Goal: Task Accomplishment & Management: Contribute content

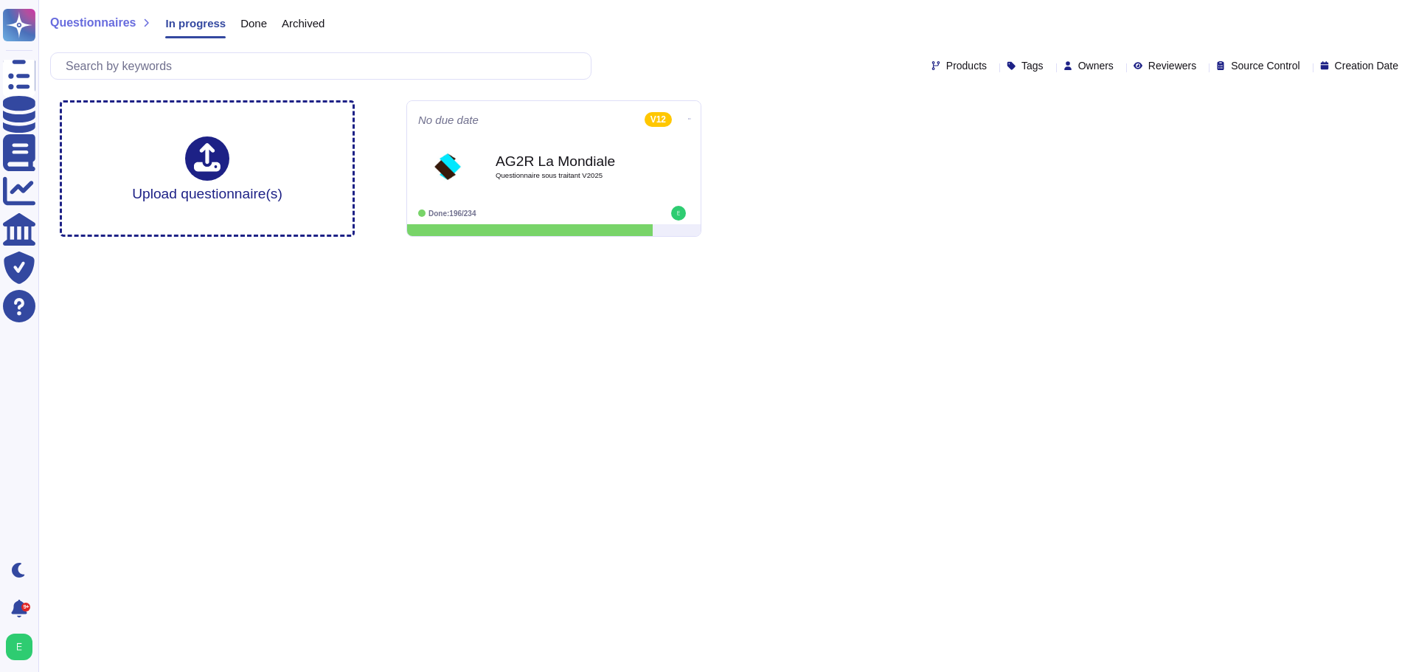
click at [941, 68] on div "Products" at bounding box center [962, 65] width 61 height 11
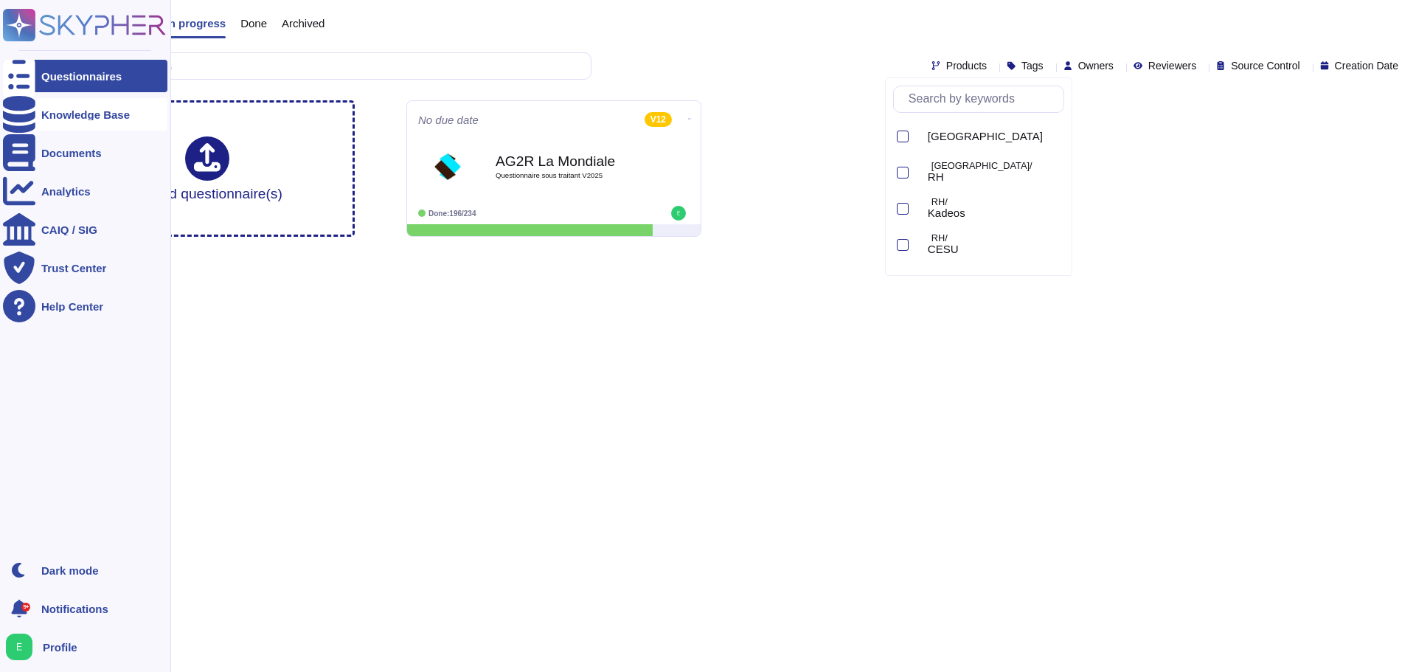
click at [42, 113] on div "Knowledge Base" at bounding box center [85, 114] width 89 height 11
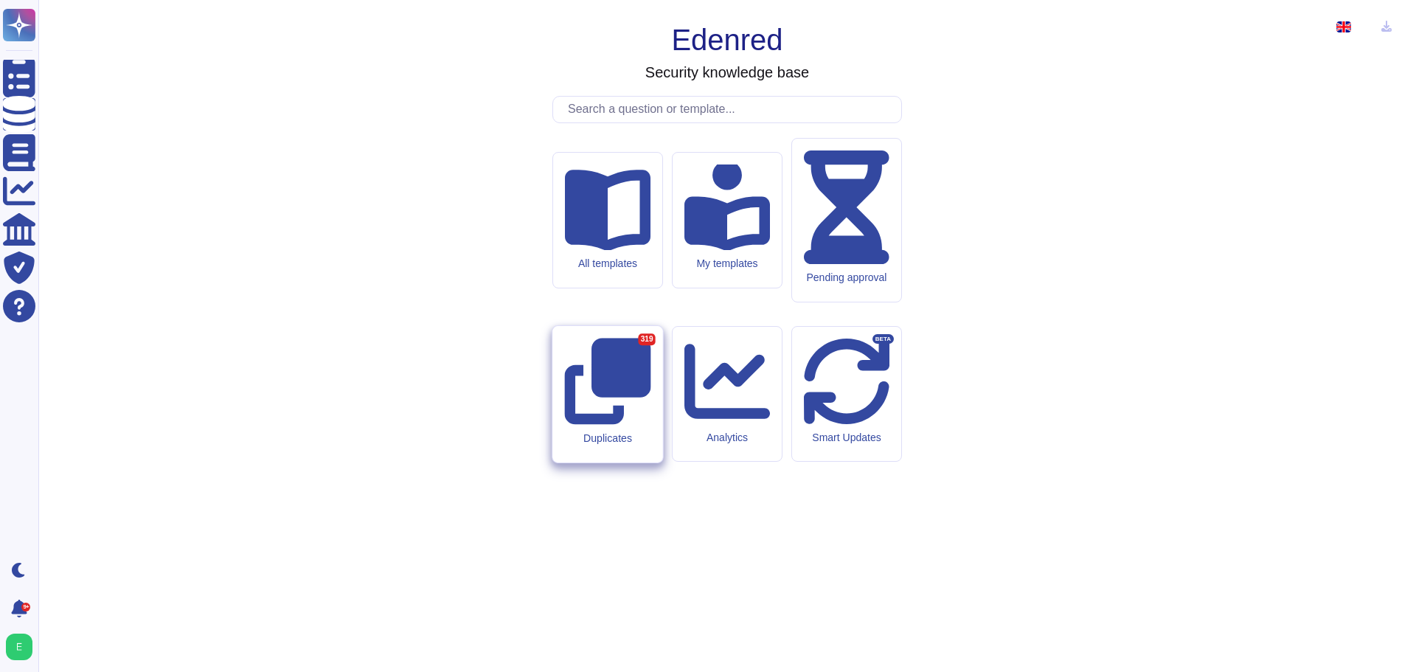
click at [595, 432] on div "Duplicates 319" at bounding box center [607, 438] width 86 height 13
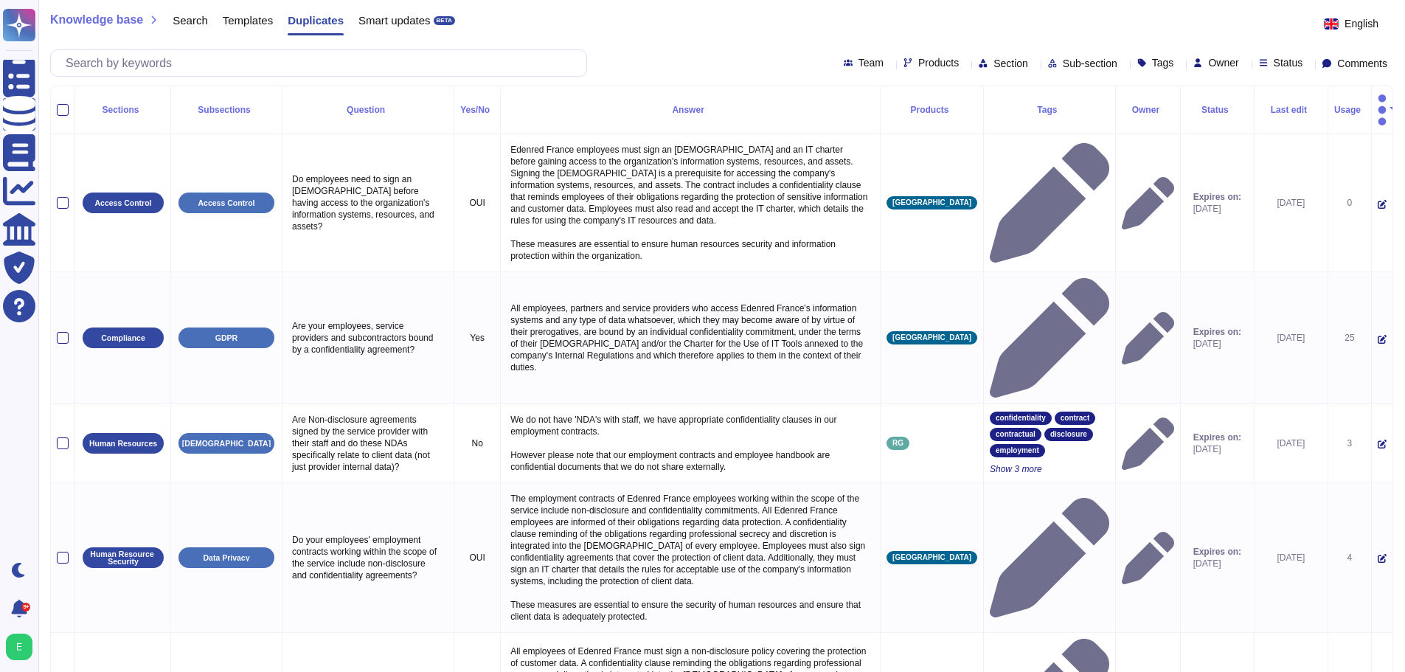
click at [965, 64] on icon at bounding box center [965, 64] width 0 height 0
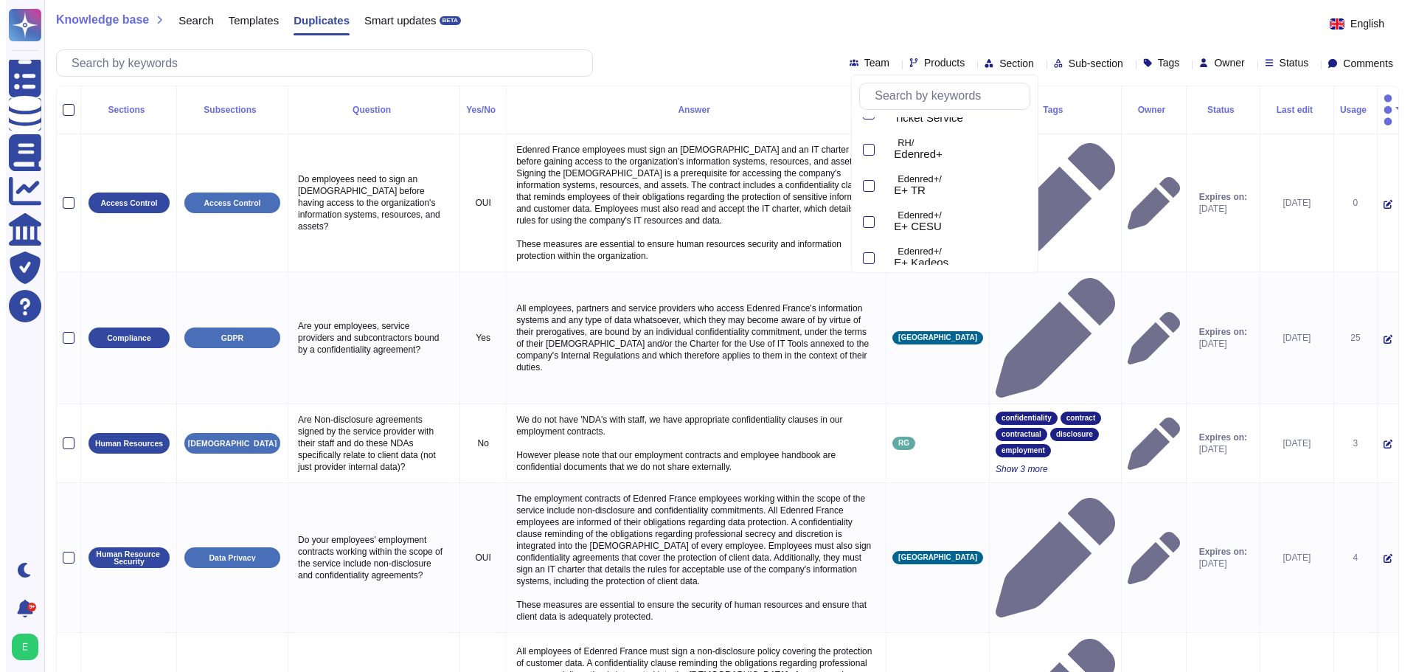
scroll to position [153, 0]
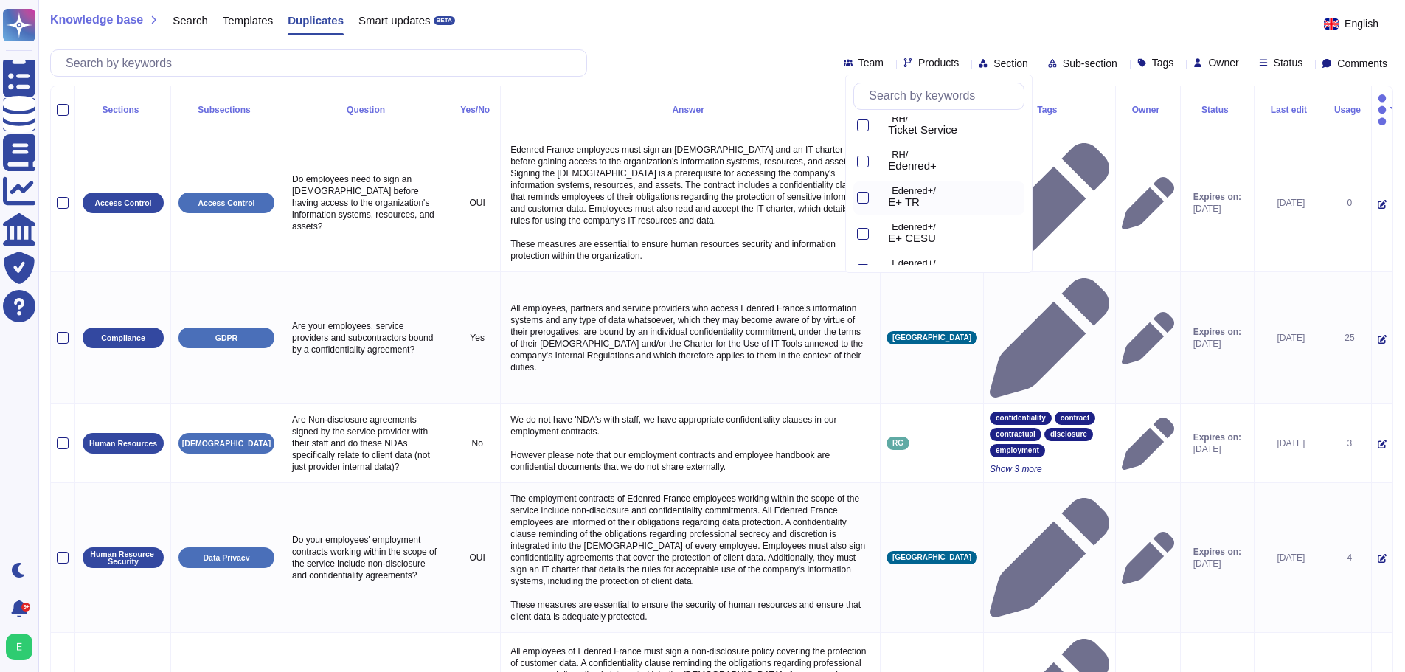
click at [922, 193] on p "Edenred+/" at bounding box center [955, 192] width 127 height 10
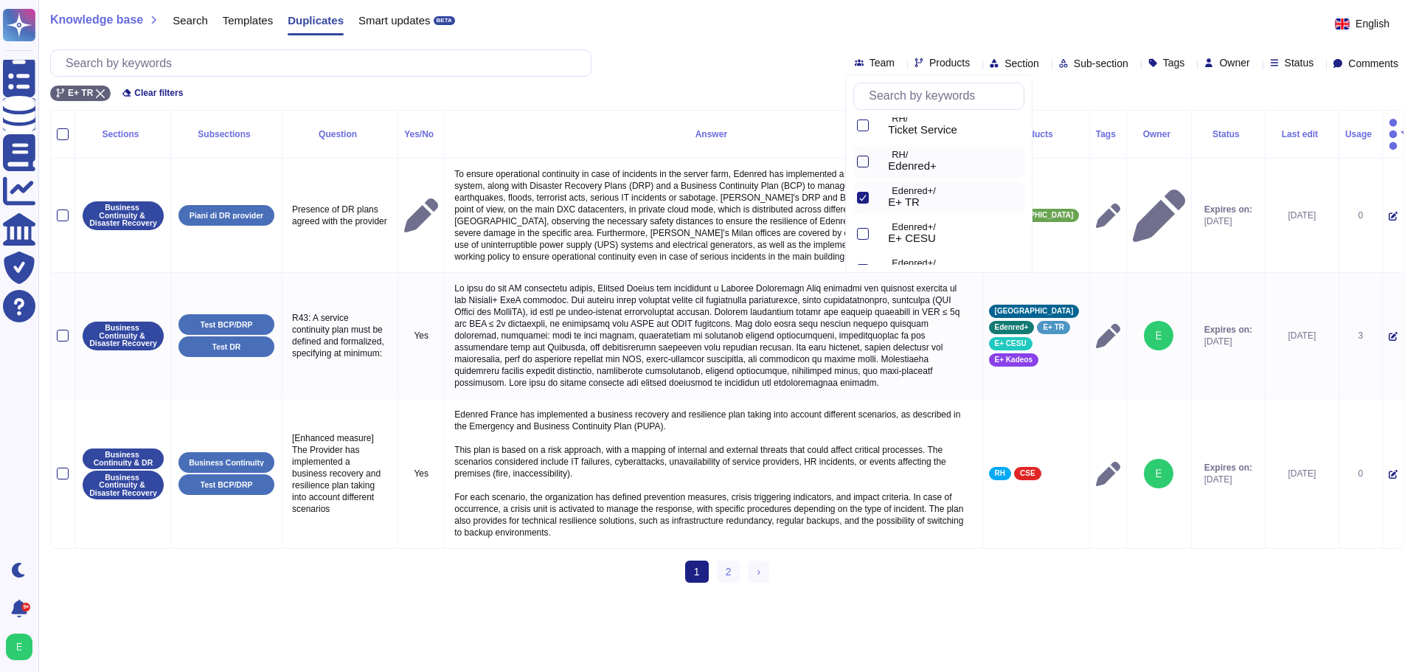
click at [862, 161] on div at bounding box center [863, 162] width 12 height 12
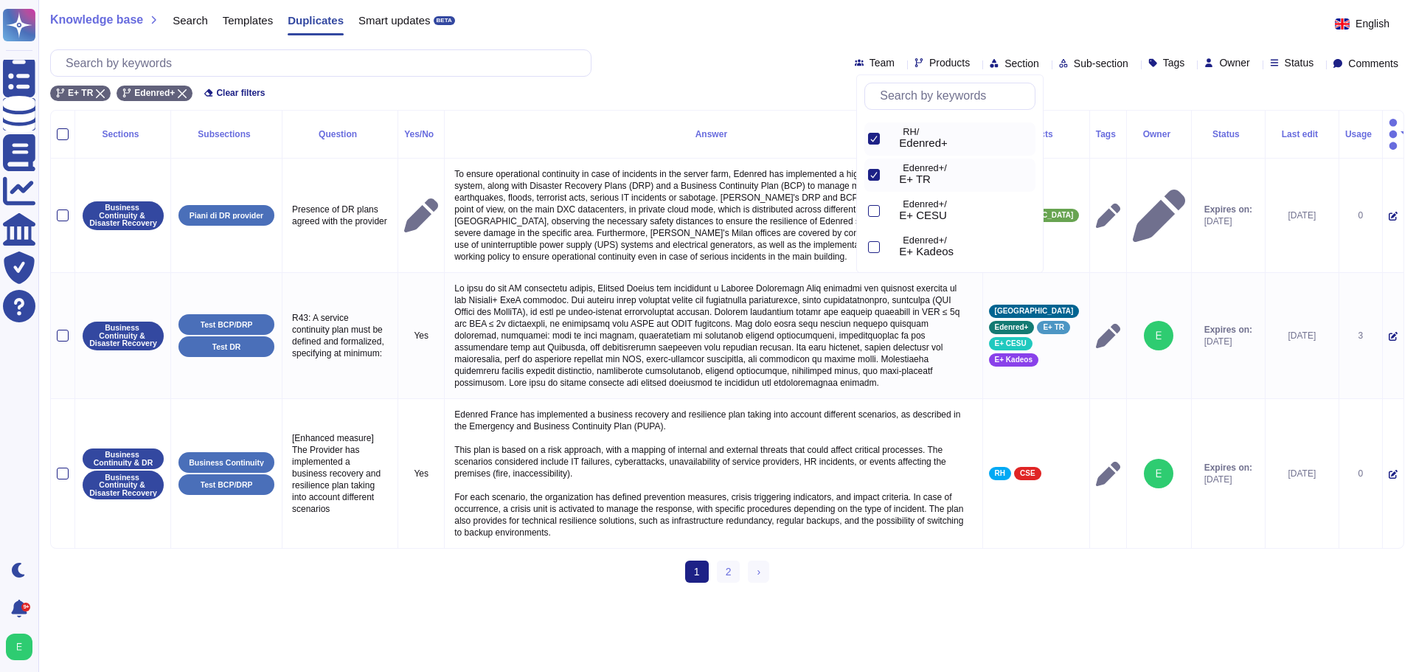
scroll to position [182, 0]
click at [1020, 259] on div "[GEOGRAPHIC_DATA] [GEOGRAPHIC_DATA]/ RH RH/ Kadeos RH/ CESU RH/ Ticket Service …" at bounding box center [950, 191] width 171 height 148
click at [873, 235] on div at bounding box center [874, 241] width 12 height 12
click at [876, 204] on div at bounding box center [874, 204] width 12 height 12
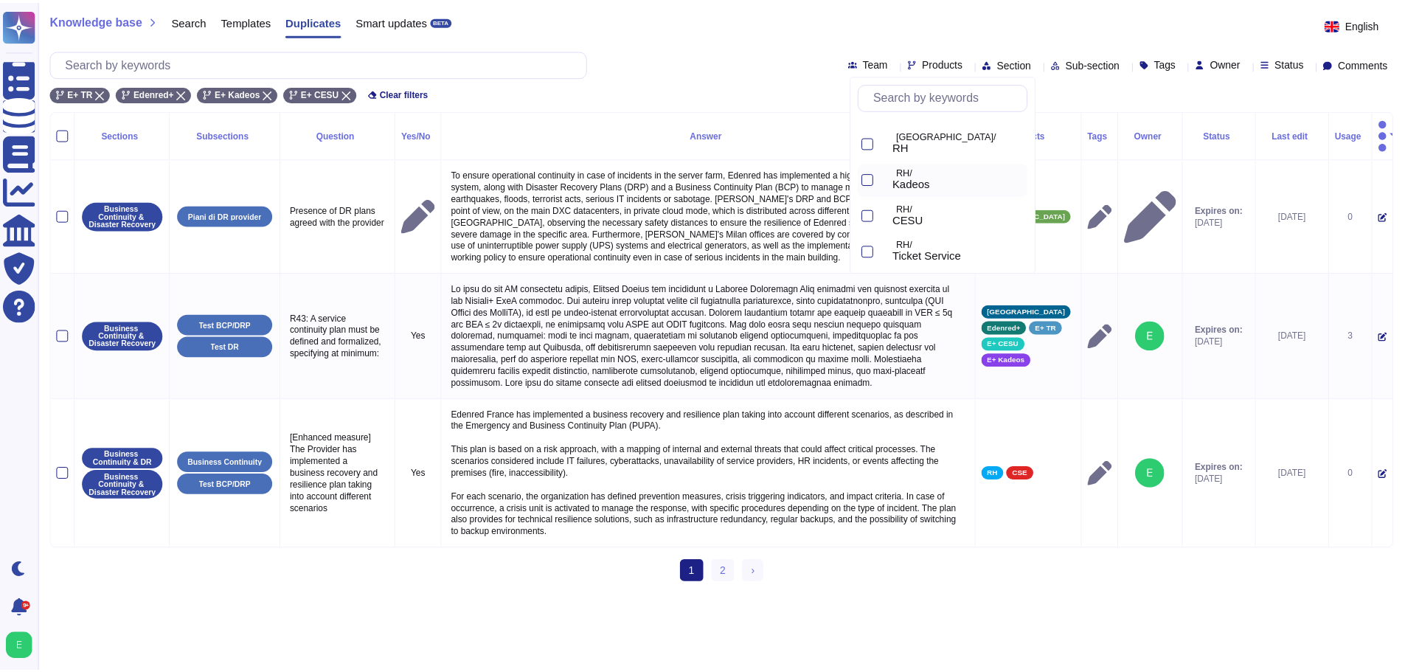
scroll to position [0, 0]
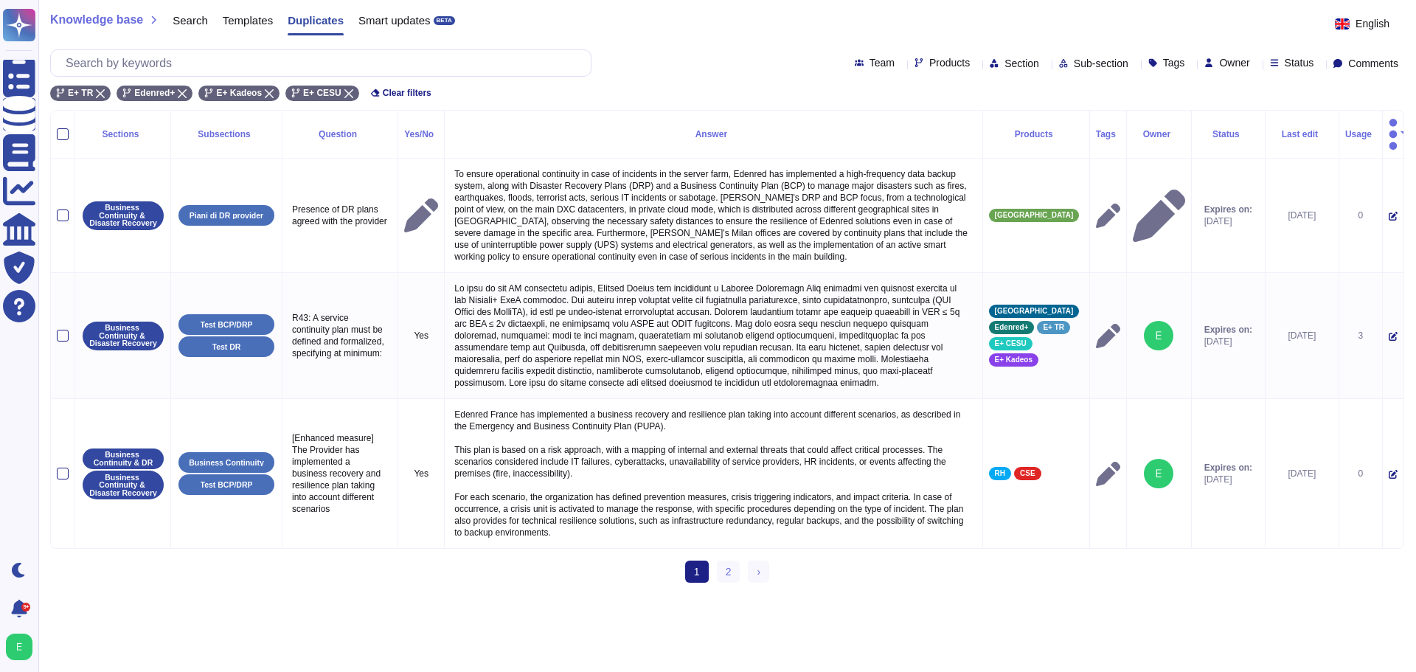
click at [800, 77] on div "E+ TR Edenred+ E+ Kadeos E+ CESU Clear filters" at bounding box center [727, 89] width 1354 height 24
click at [412, 94] on span "Clear filters" at bounding box center [407, 93] width 49 height 9
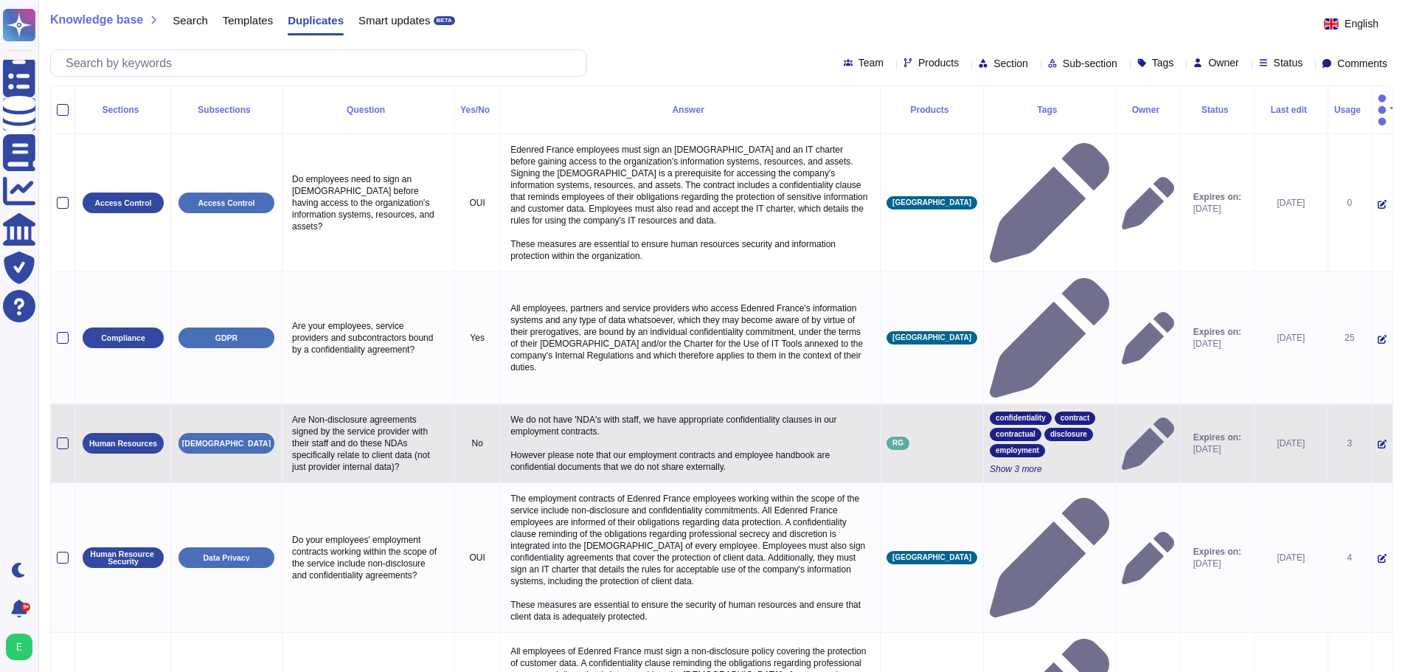
click at [1051, 431] on span "disclosure" at bounding box center [1069, 434] width 37 height 7
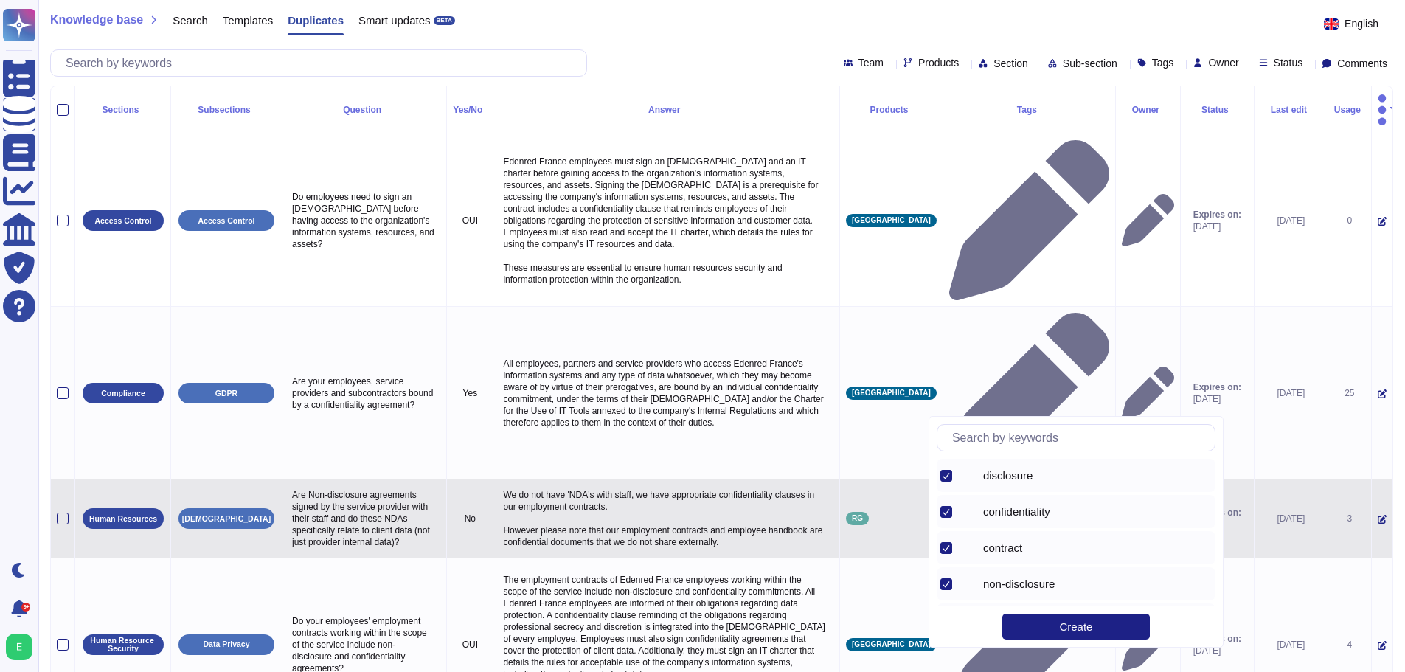
click at [1050, 480] on td "8 items selected" at bounding box center [1029, 519] width 173 height 79
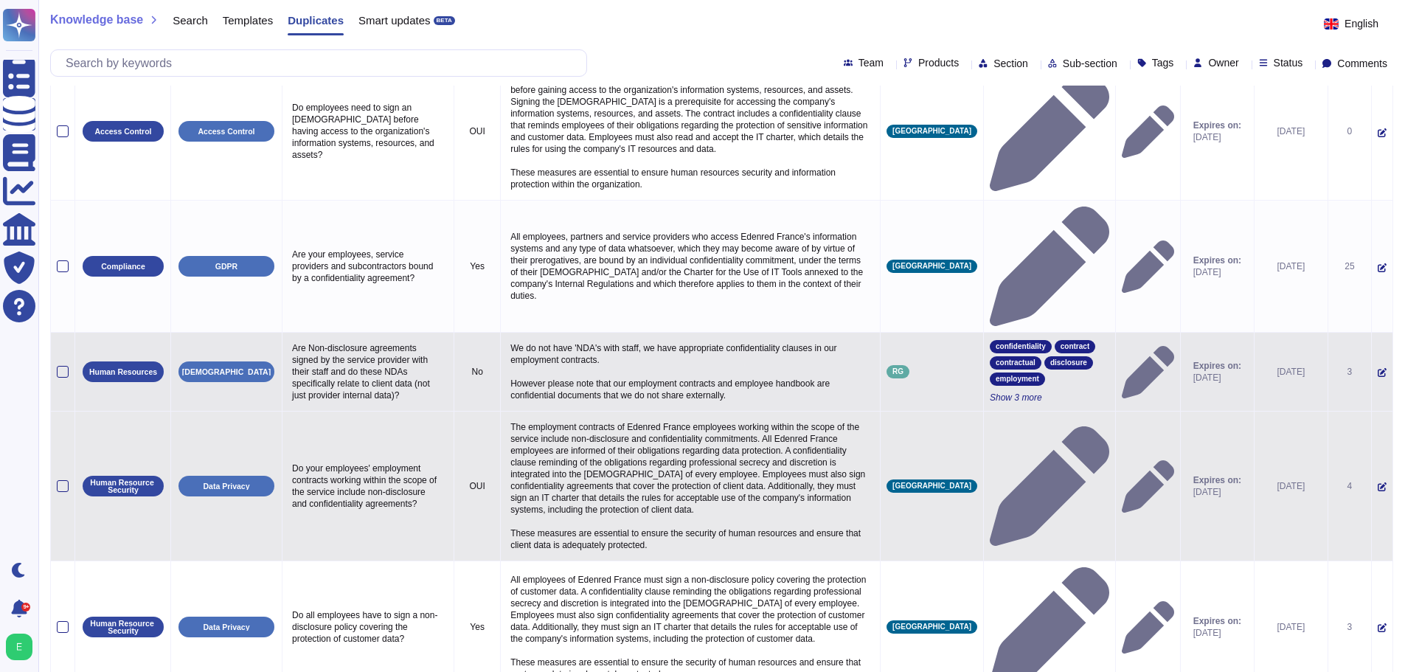
scroll to position [142, 0]
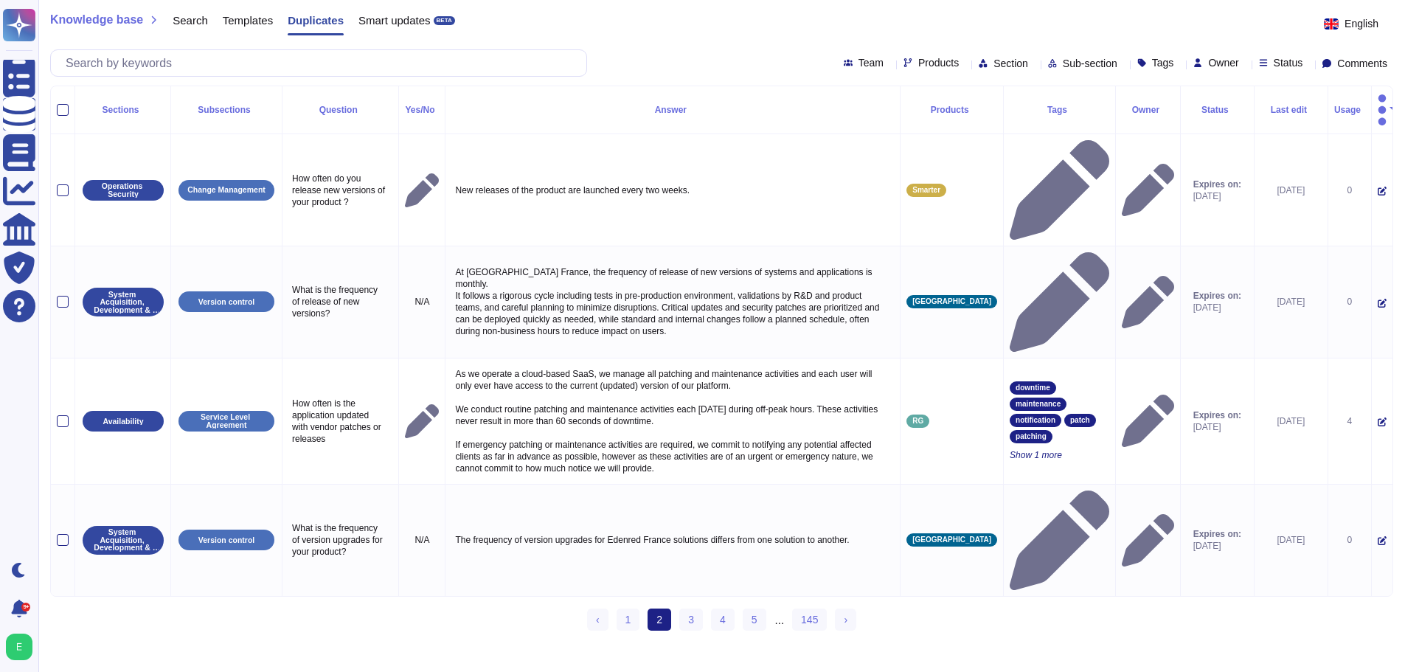
scroll to position [0, 0]
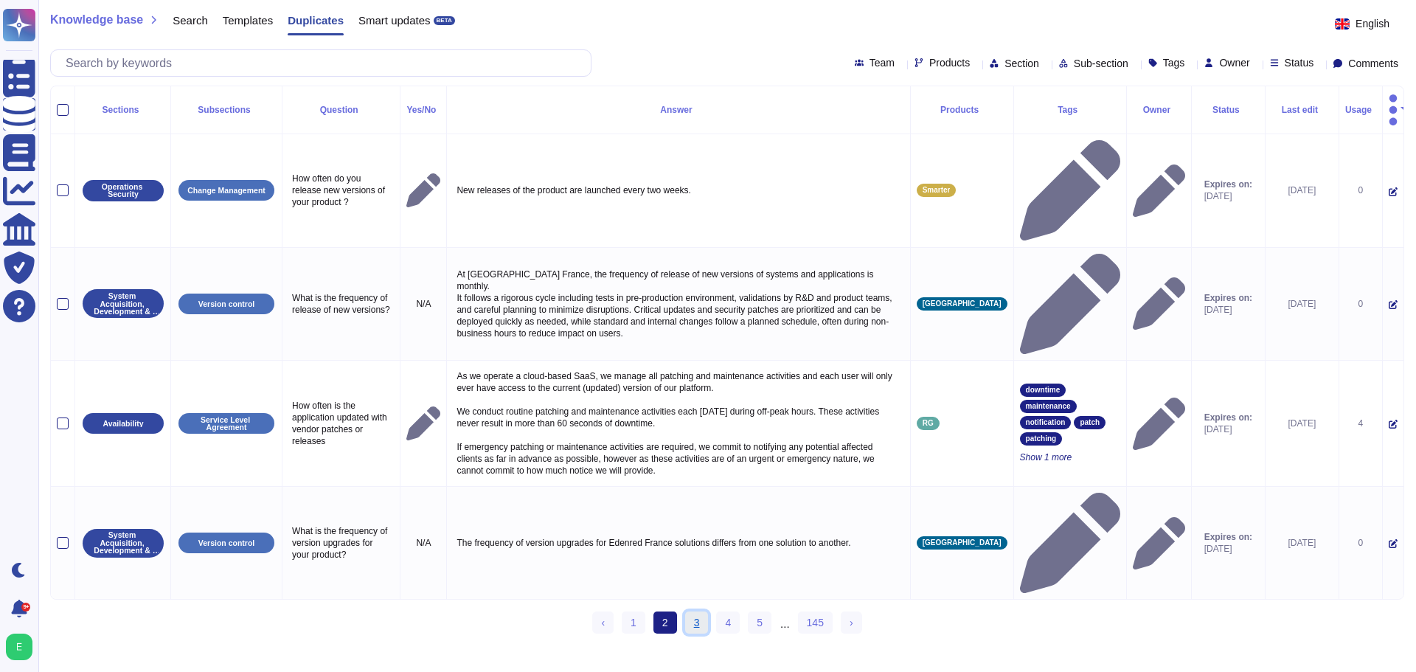
click at [694, 612] on link "3" at bounding box center [697, 623] width 24 height 22
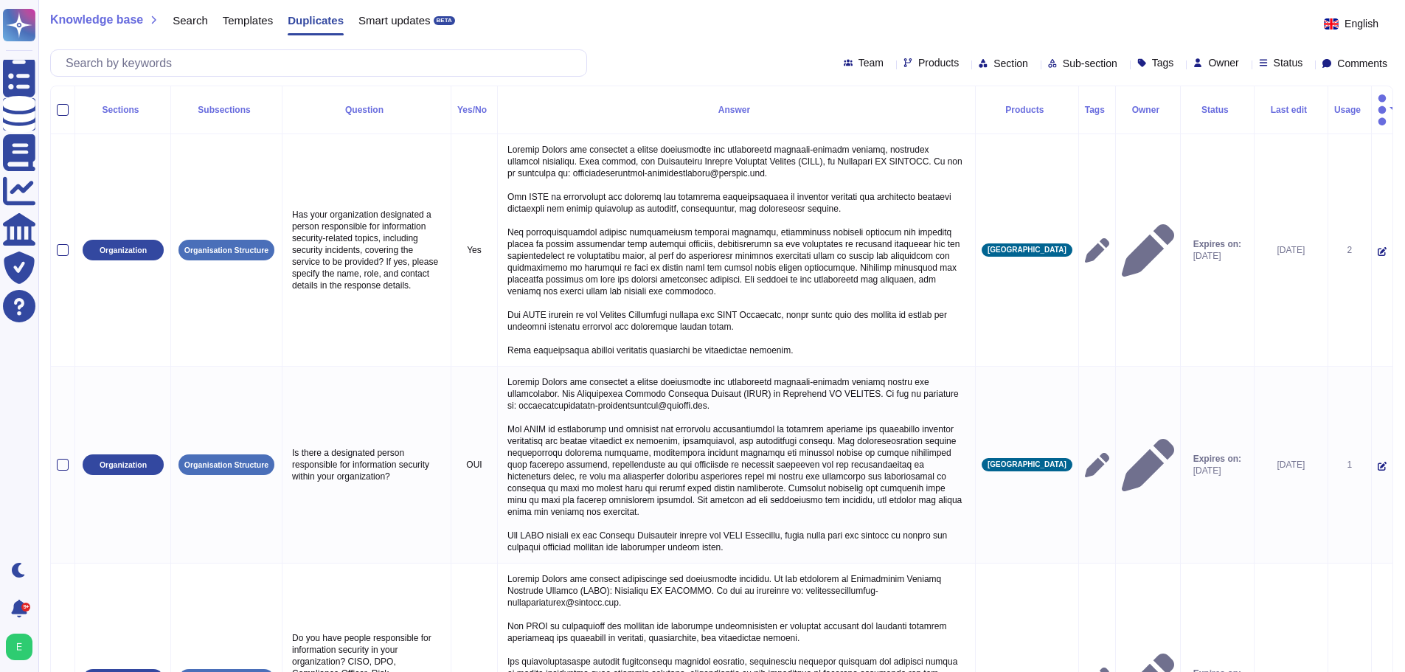
click at [142, 105] on th "Sections" at bounding box center [123, 110] width 96 height 48
click at [105, 105] on div "Sections" at bounding box center [122, 109] width 83 height 9
click at [106, 105] on div "Sections" at bounding box center [122, 109] width 83 height 9
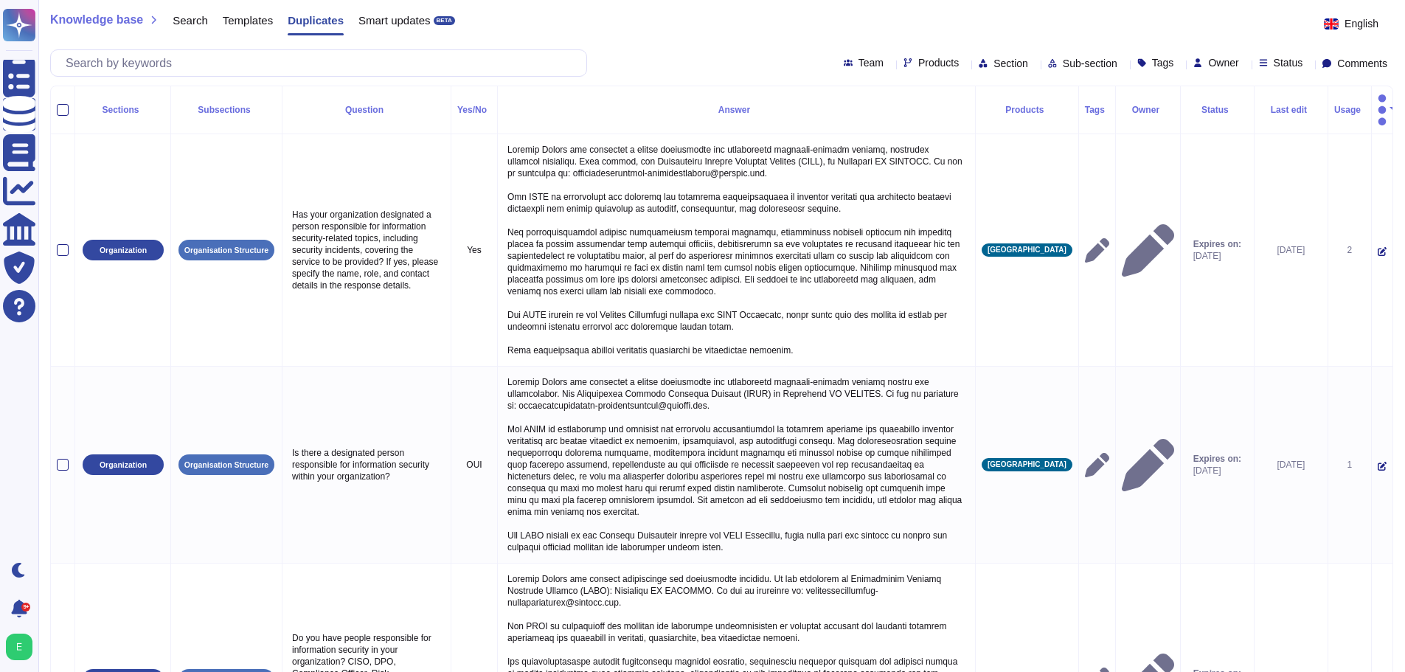
click at [106, 105] on div "Sections" at bounding box center [122, 109] width 83 height 9
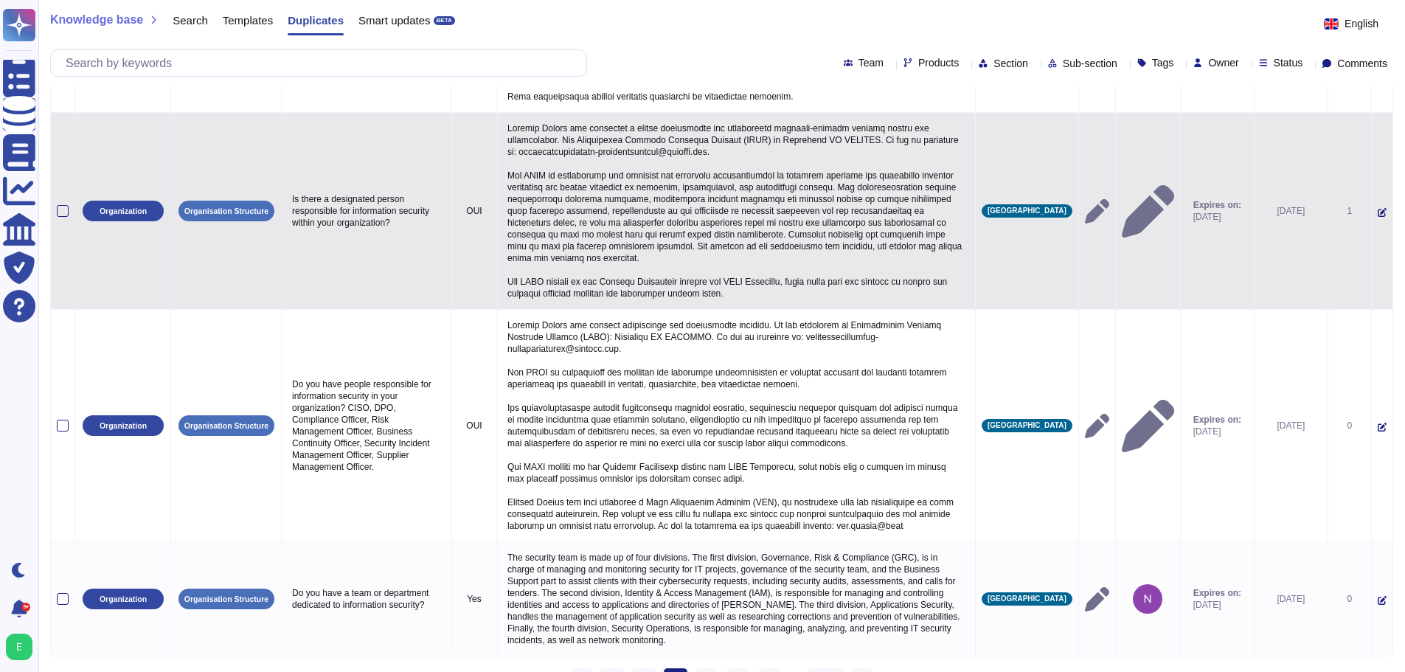
scroll to position [255, 0]
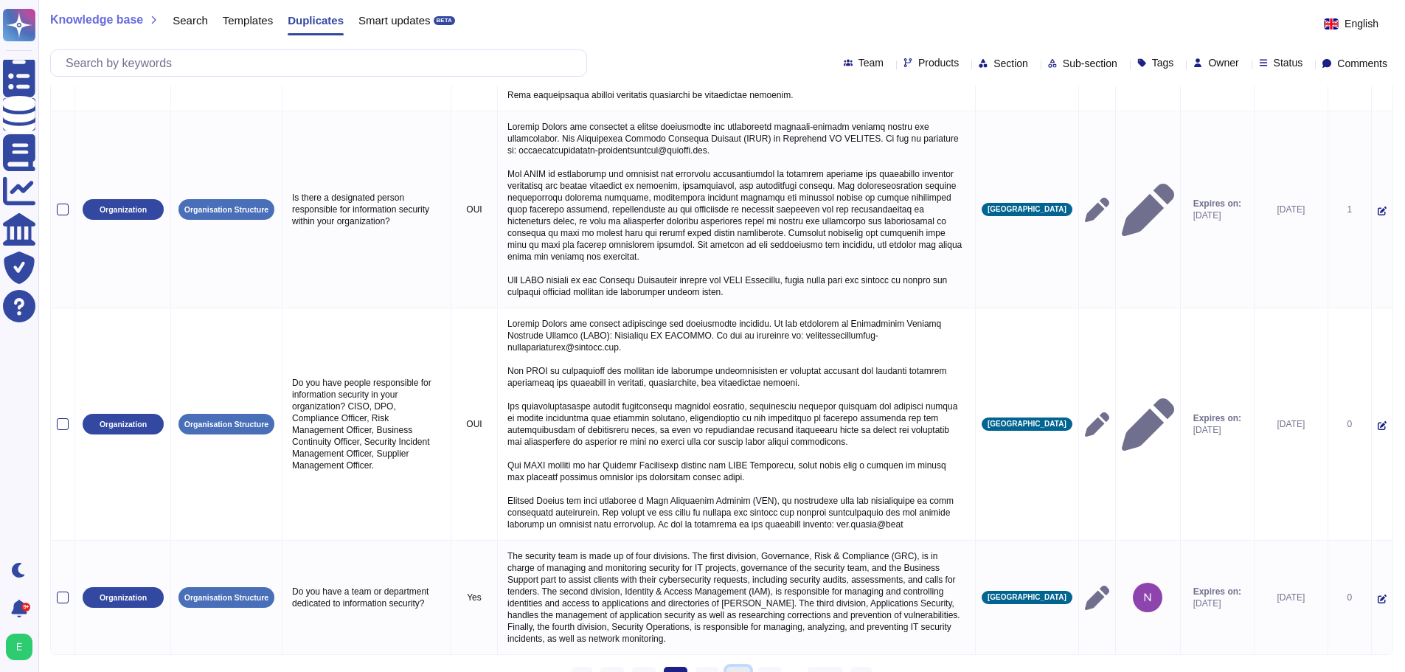
click at [743, 667] on link "5" at bounding box center [739, 678] width 24 height 22
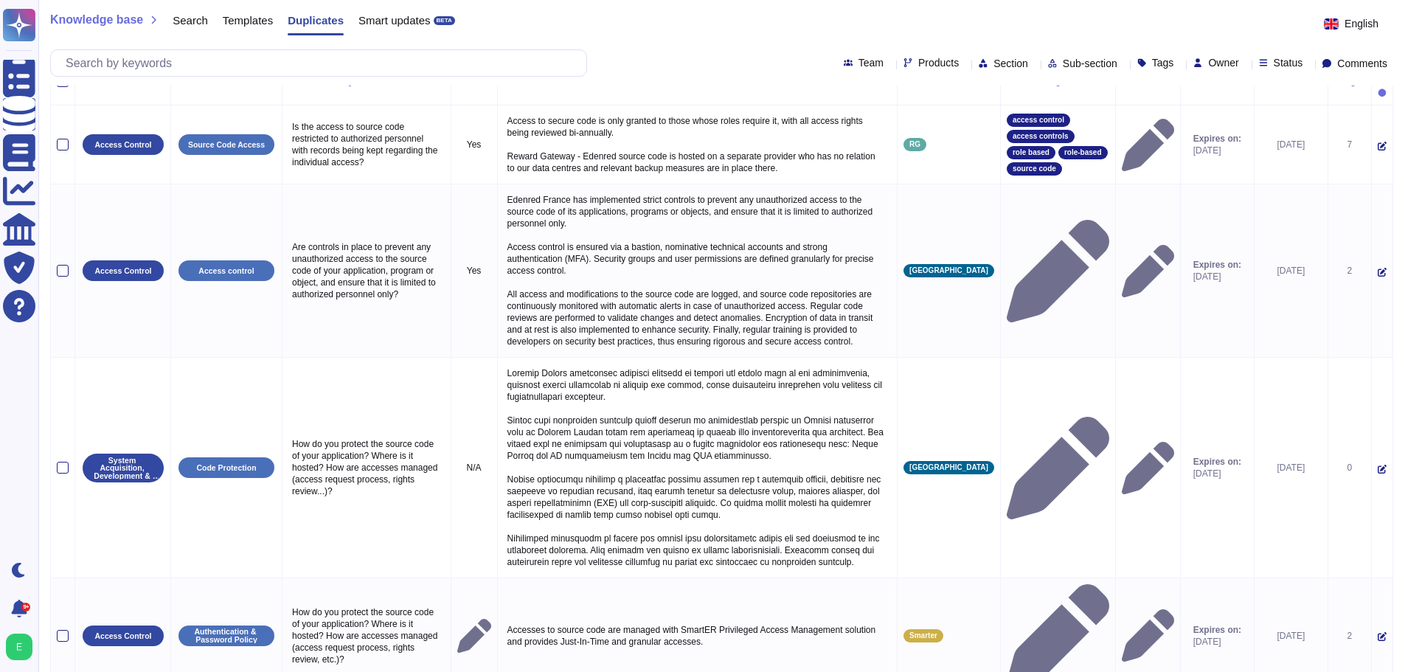
scroll to position [55, 0]
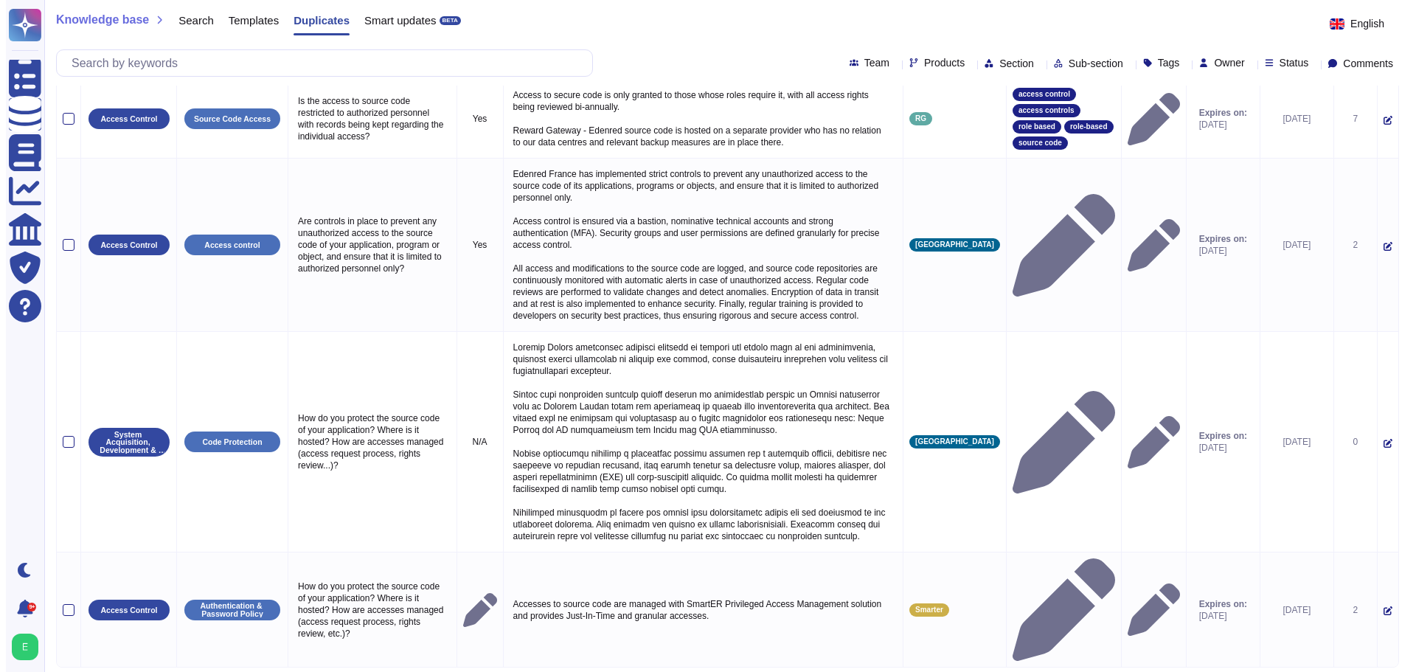
scroll to position [0, 0]
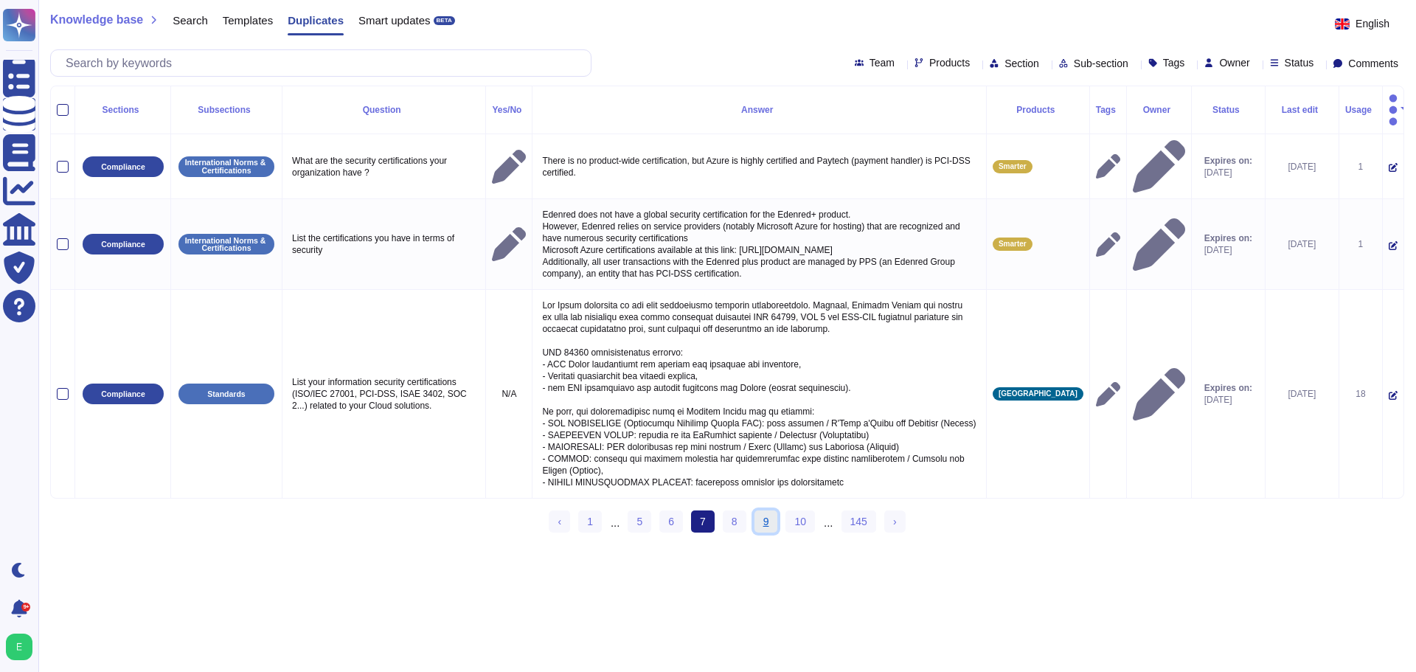
click at [761, 511] on link "9" at bounding box center [767, 522] width 24 height 22
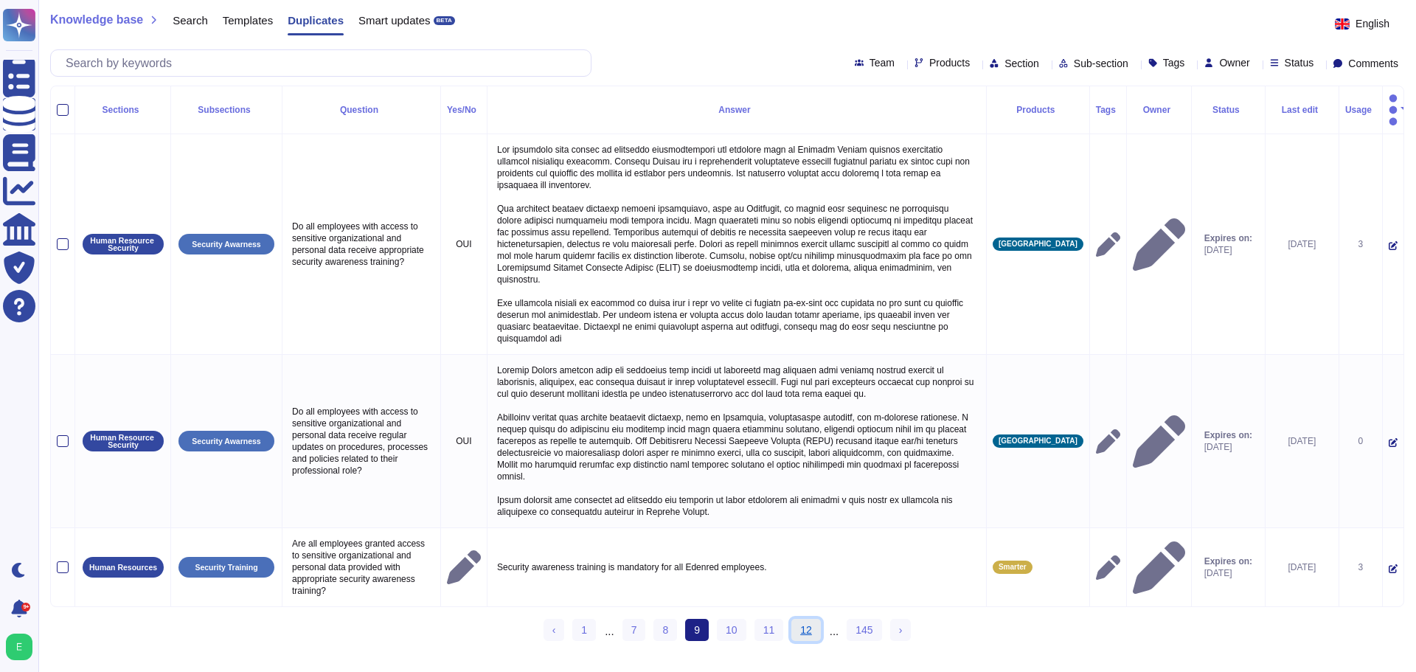
click at [795, 619] on link "12" at bounding box center [807, 630] width 30 height 22
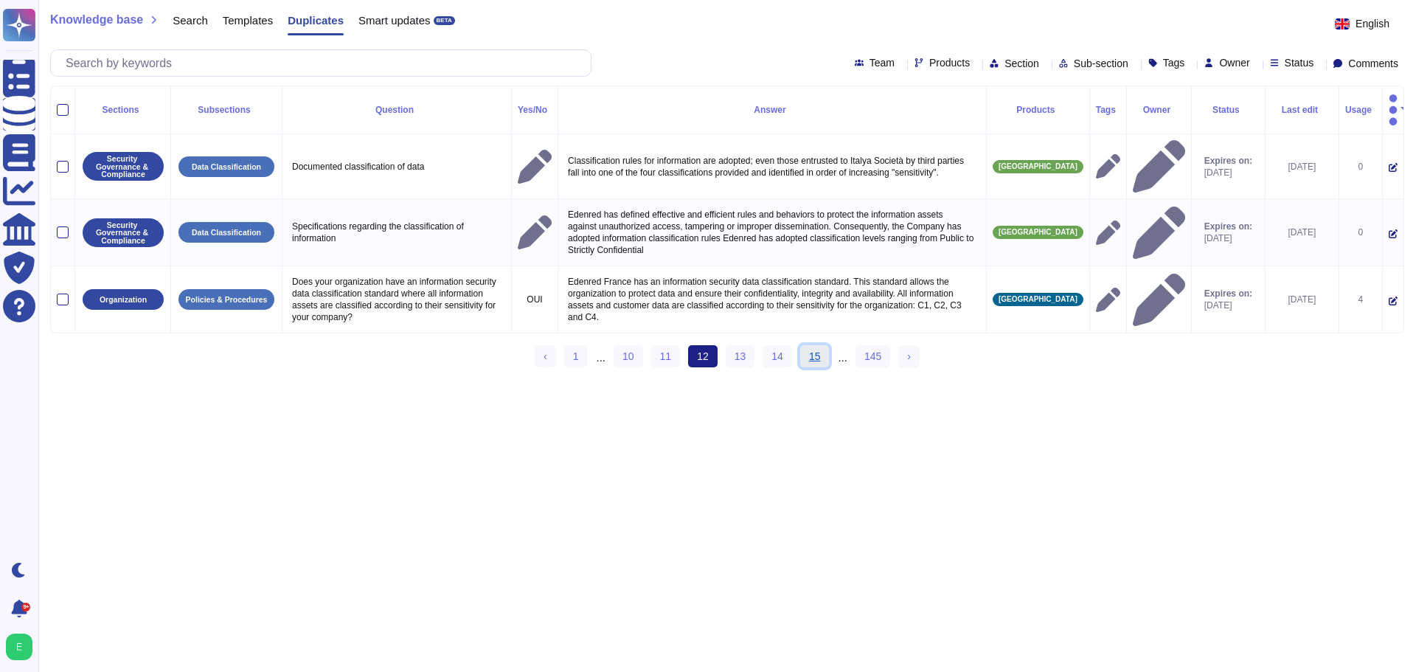
click at [804, 345] on link "15" at bounding box center [815, 356] width 30 height 22
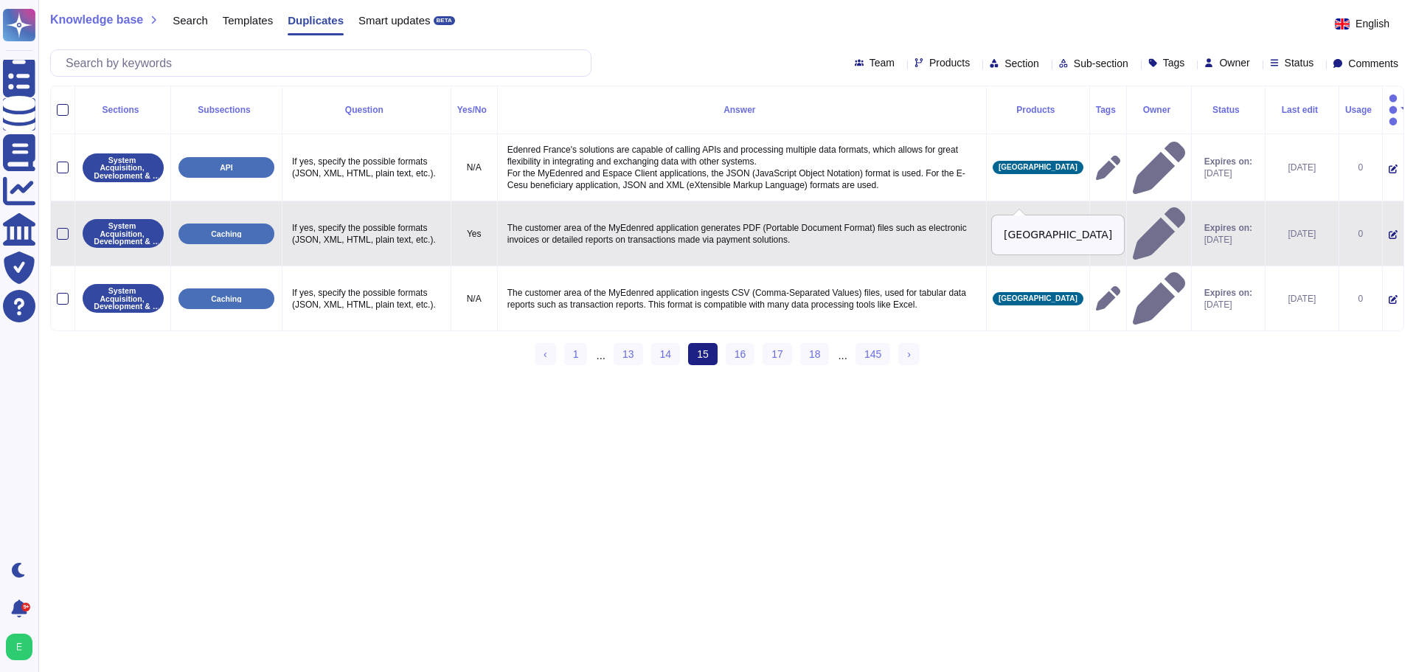
click at [1014, 230] on span "[GEOGRAPHIC_DATA]" at bounding box center [1038, 233] width 79 height 7
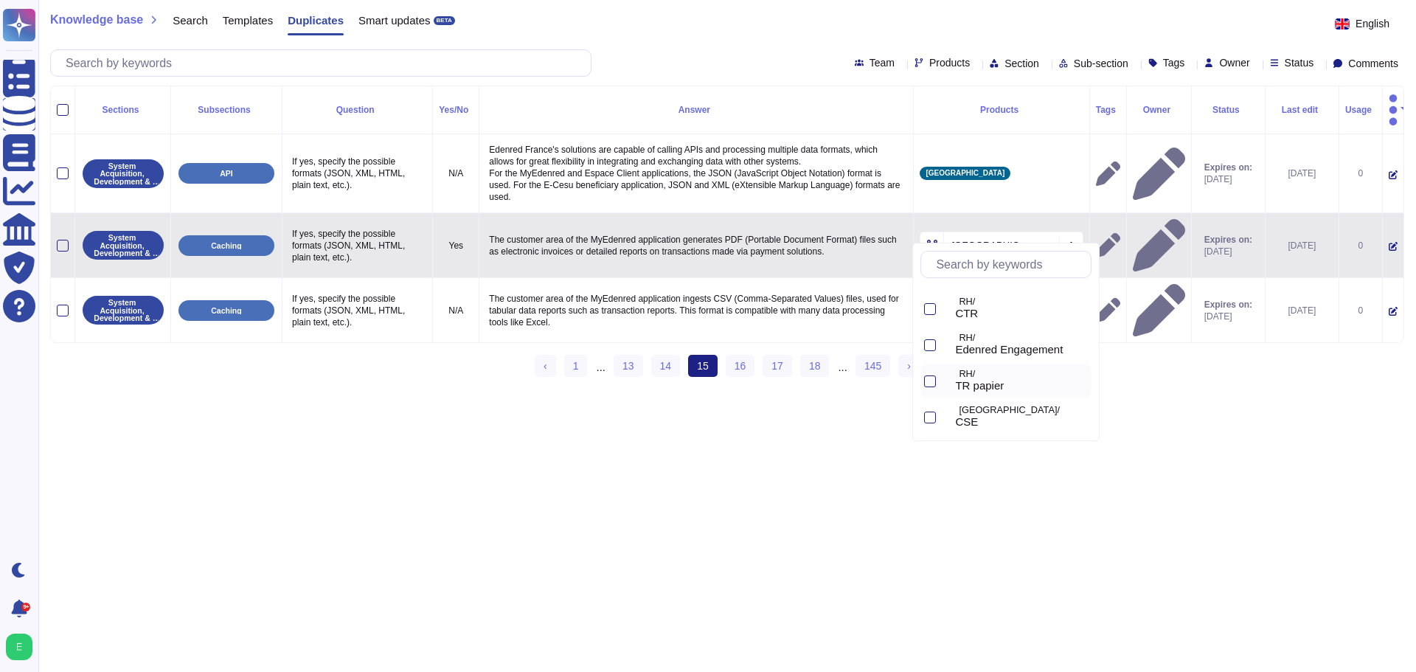
scroll to position [295, 0]
click at [927, 331] on div at bounding box center [930, 333] width 12 height 12
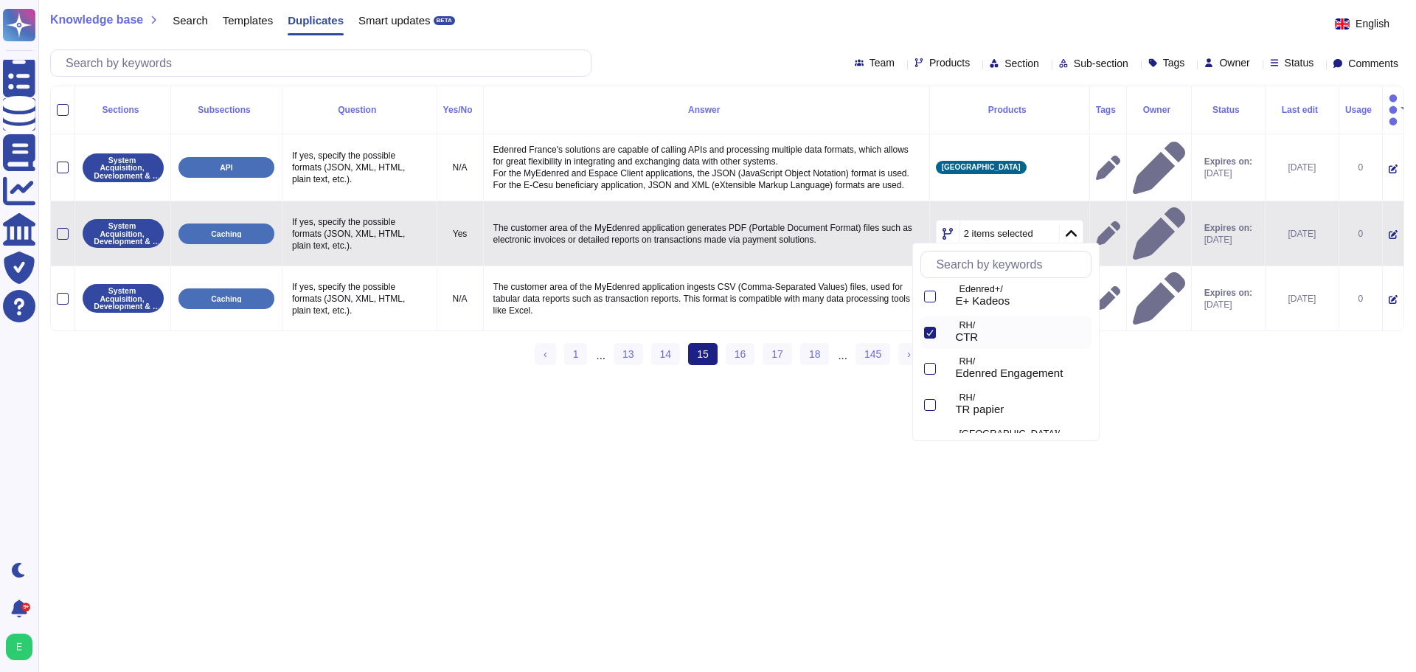
click at [873, 376] on html "Questionnaires Knowledge Base Documents Analytics CAIQ / SIG Trust Center Help …" at bounding box center [708, 189] width 1416 height 378
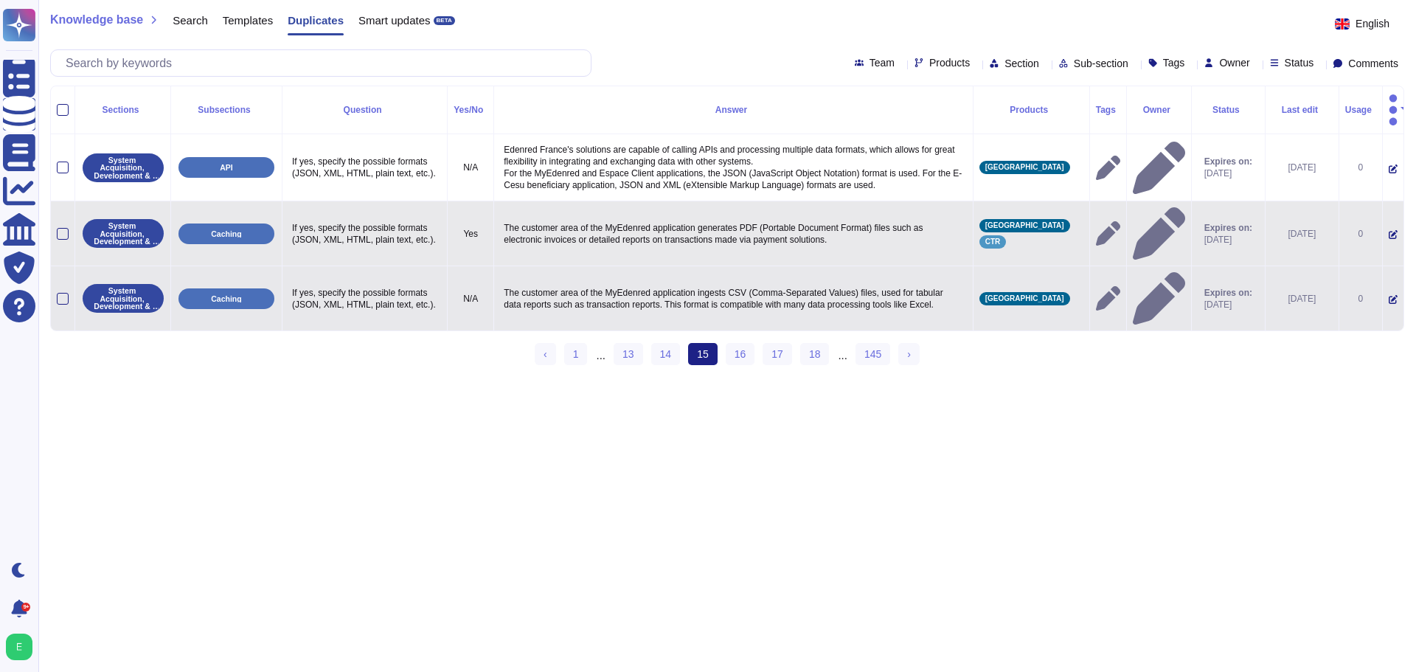
click at [1051, 292] on div "[GEOGRAPHIC_DATA]" at bounding box center [1032, 298] width 104 height 13
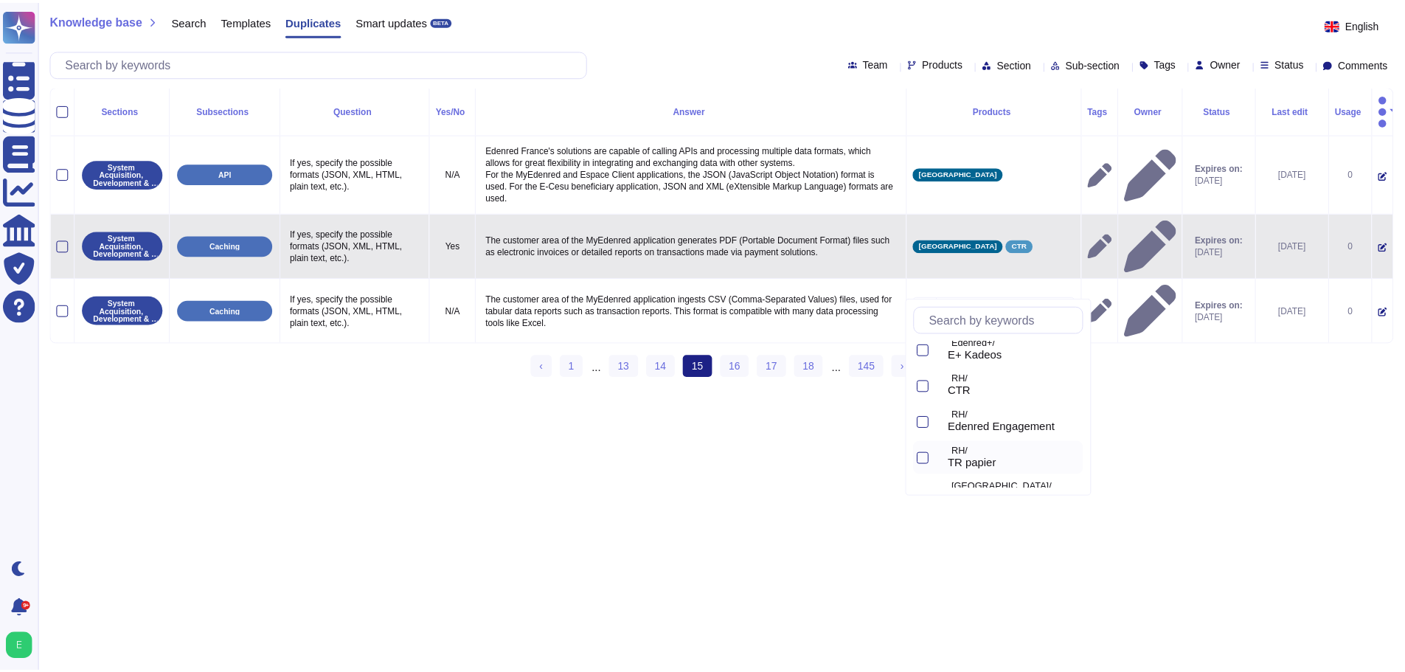
scroll to position [273, 0]
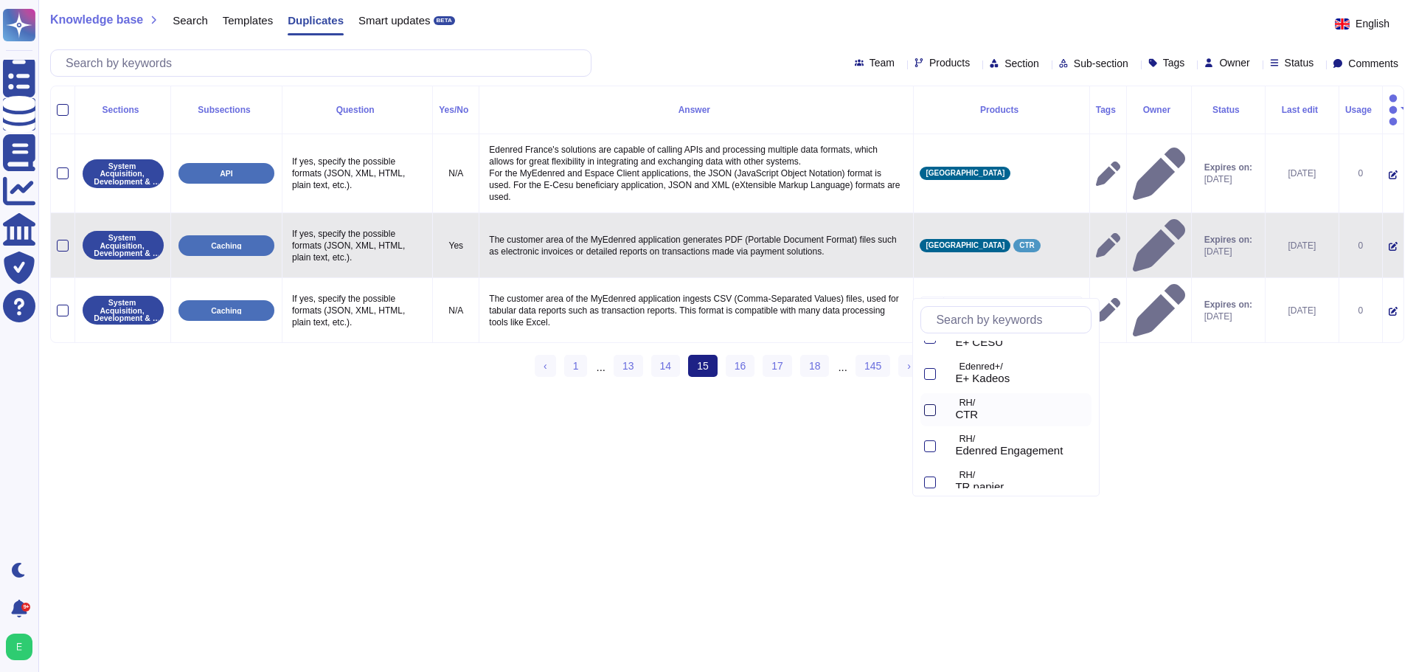
click at [935, 412] on div at bounding box center [930, 410] width 12 height 12
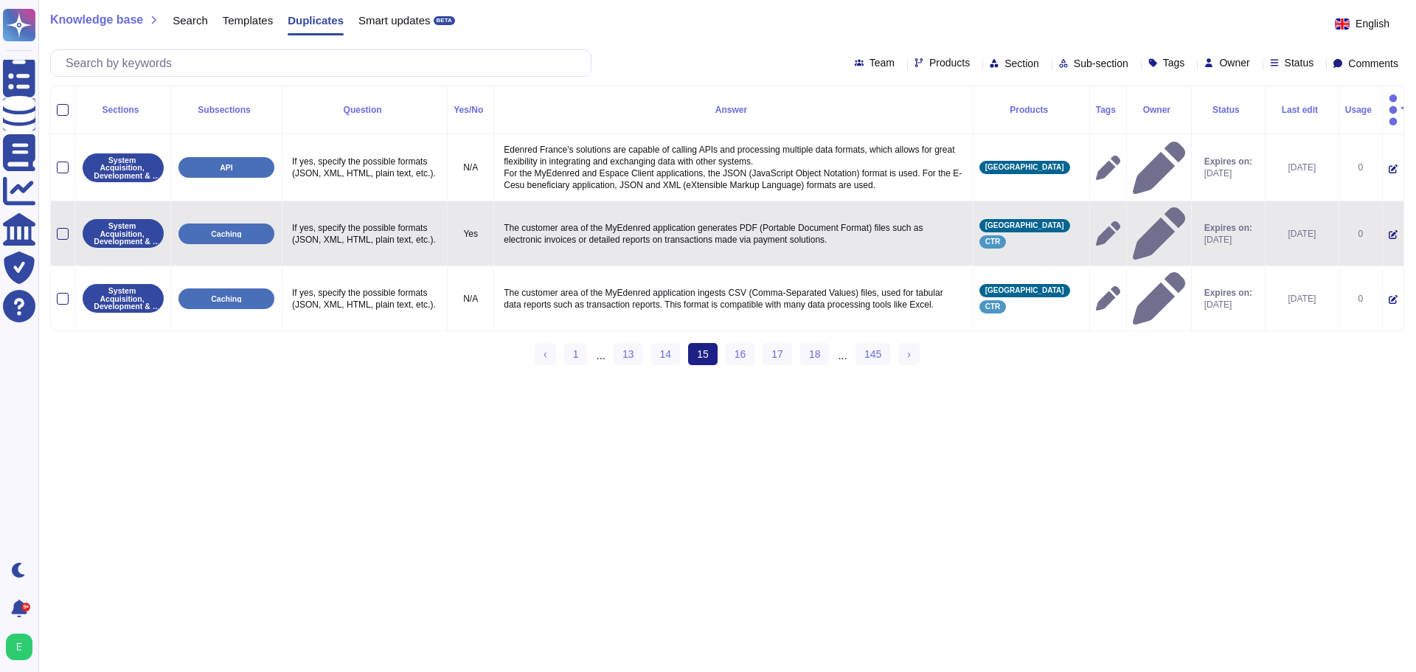
click at [871, 378] on html "Questionnaires Knowledge Base Documents Analytics CAIQ / SIG Trust Center Help …" at bounding box center [708, 189] width 1416 height 378
click at [406, 378] on html "Questionnaires Knowledge Base Documents Analytics CAIQ / SIG Trust Center Help …" at bounding box center [708, 189] width 1416 height 378
click at [235, 22] on span "Templates" at bounding box center [248, 20] width 50 height 11
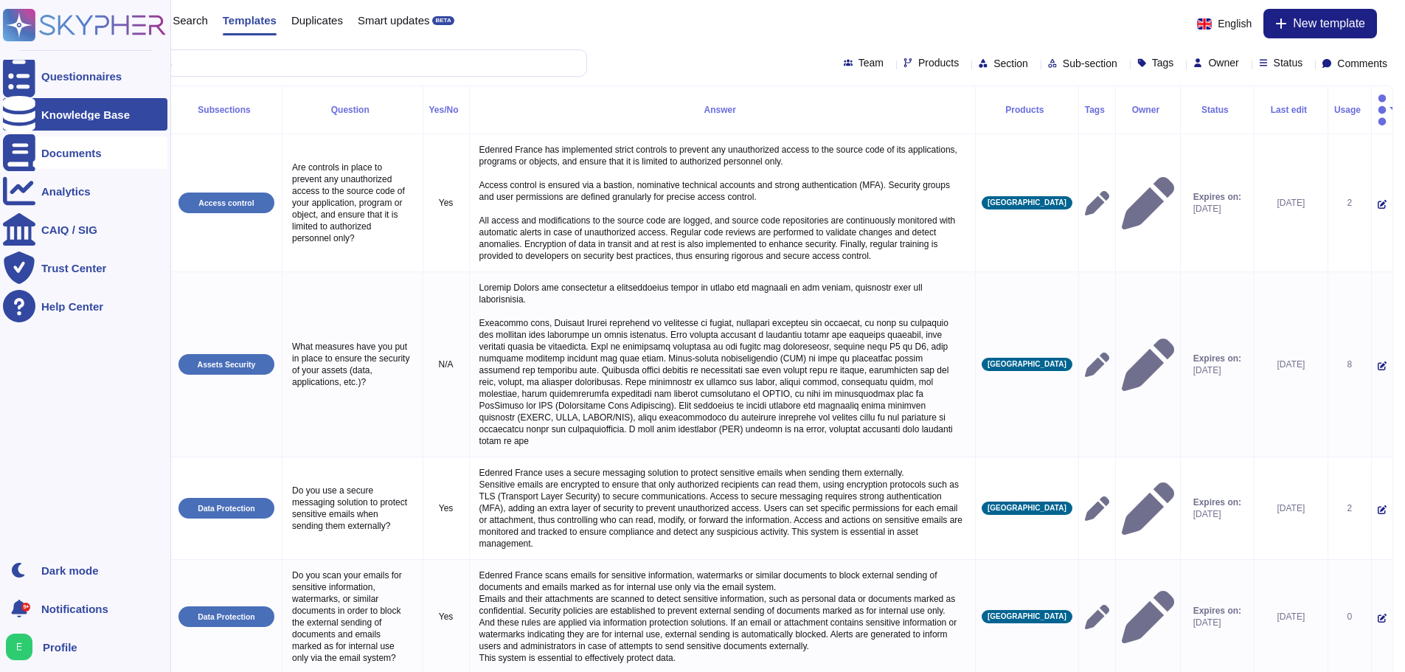
click at [108, 149] on div "Documents" at bounding box center [85, 152] width 165 height 32
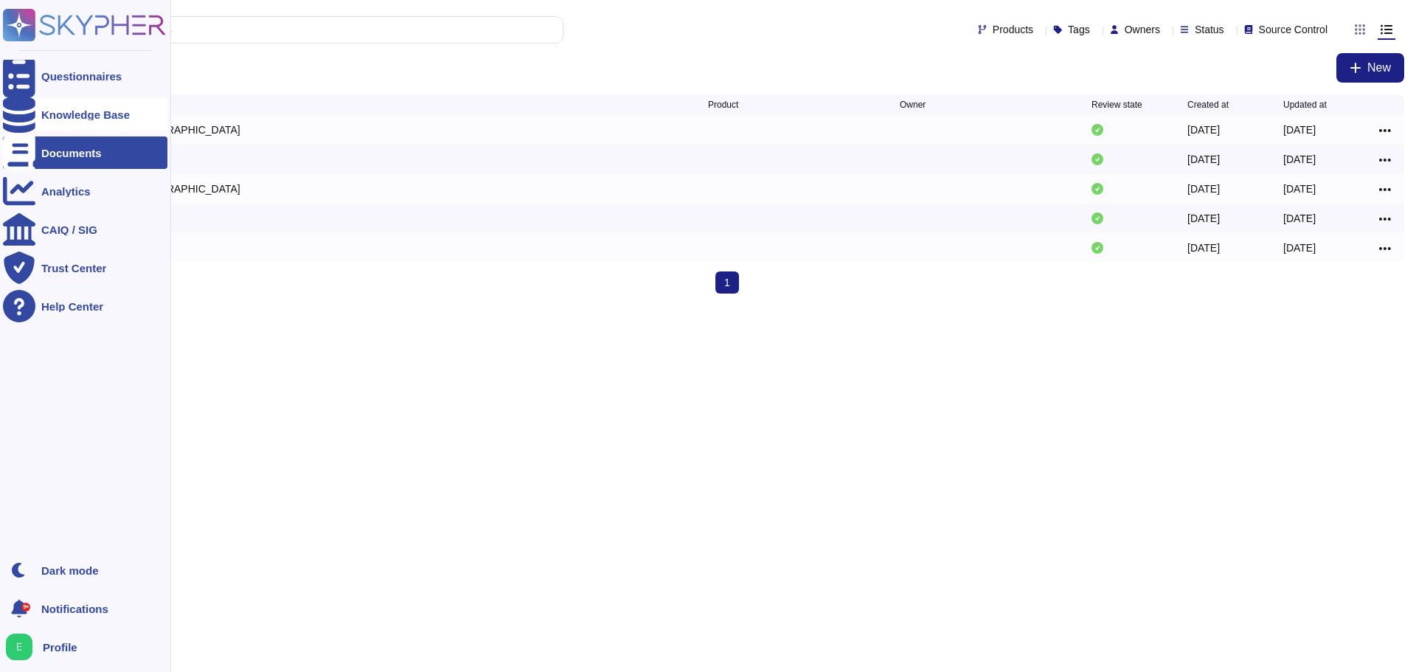
click at [49, 118] on div "Knowledge Base" at bounding box center [85, 114] width 89 height 11
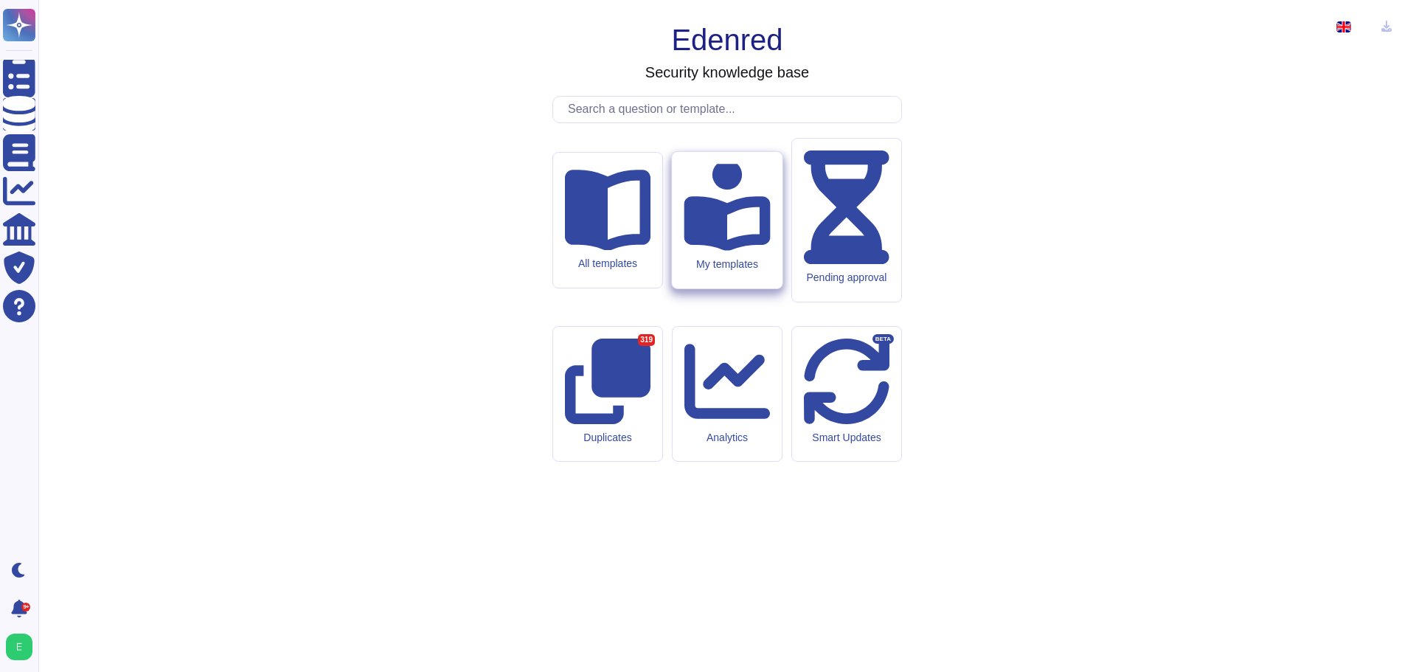
click at [740, 271] on div "My templates" at bounding box center [727, 264] width 86 height 13
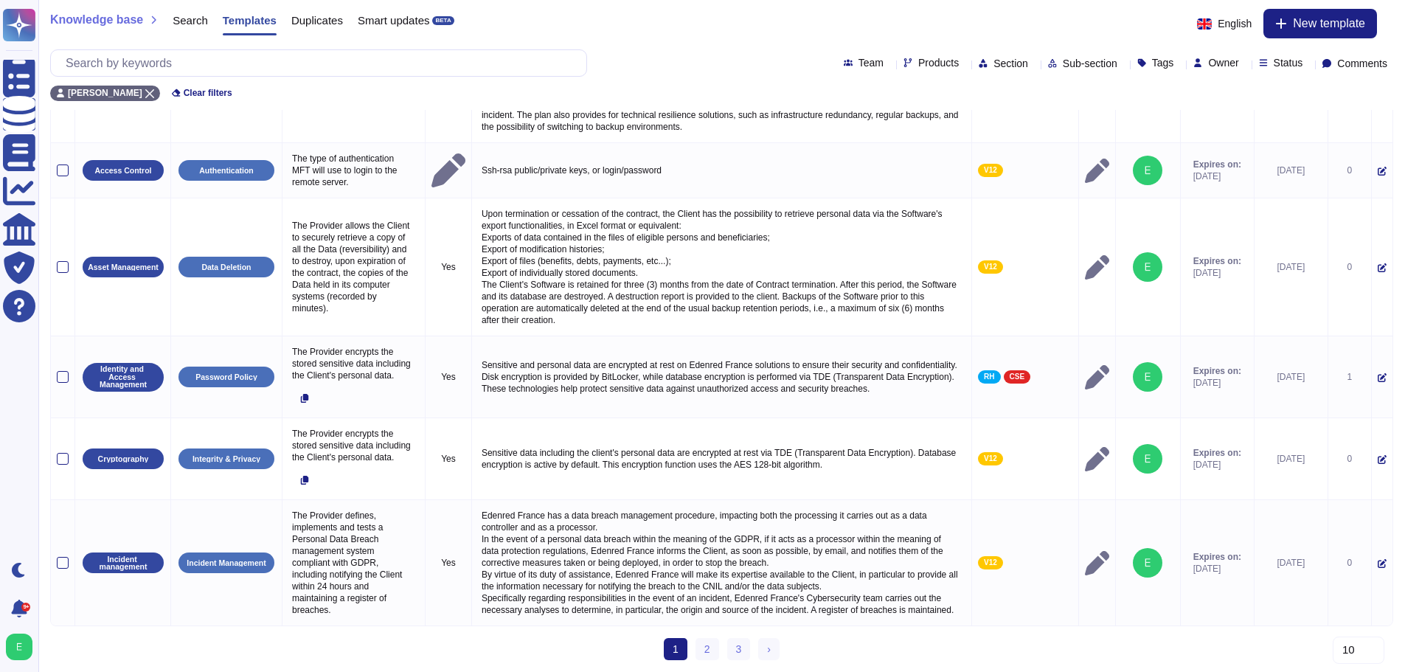
scroll to position [694, 0]
click at [769, 651] on span "›" at bounding box center [769, 649] width 4 height 12
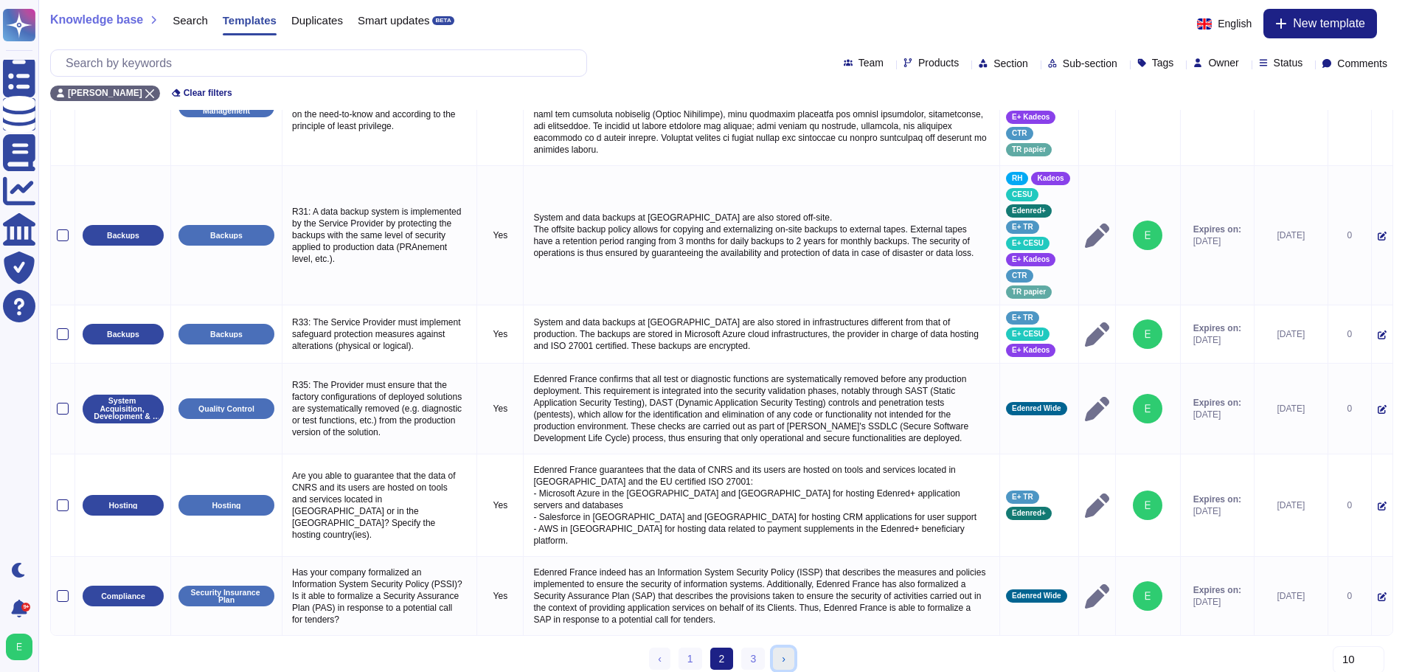
click at [786, 649] on link "› Next" at bounding box center [783, 659] width 21 height 22
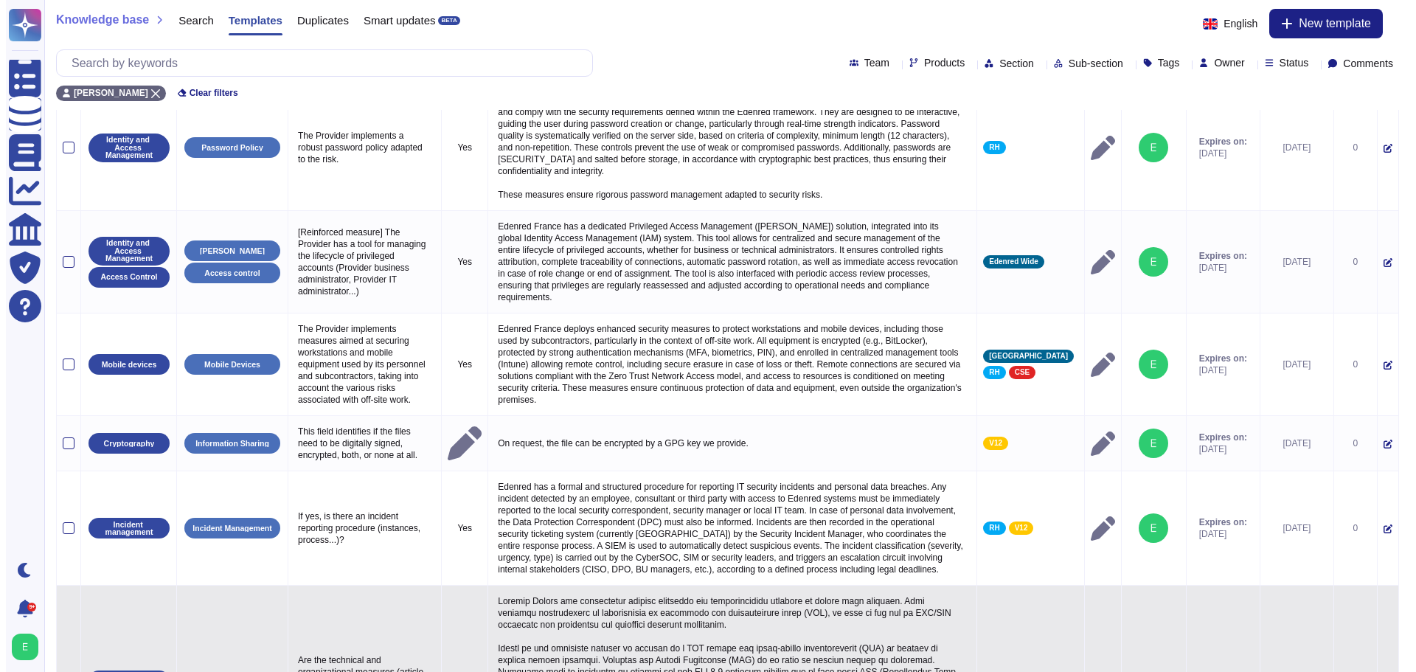
scroll to position [516, 0]
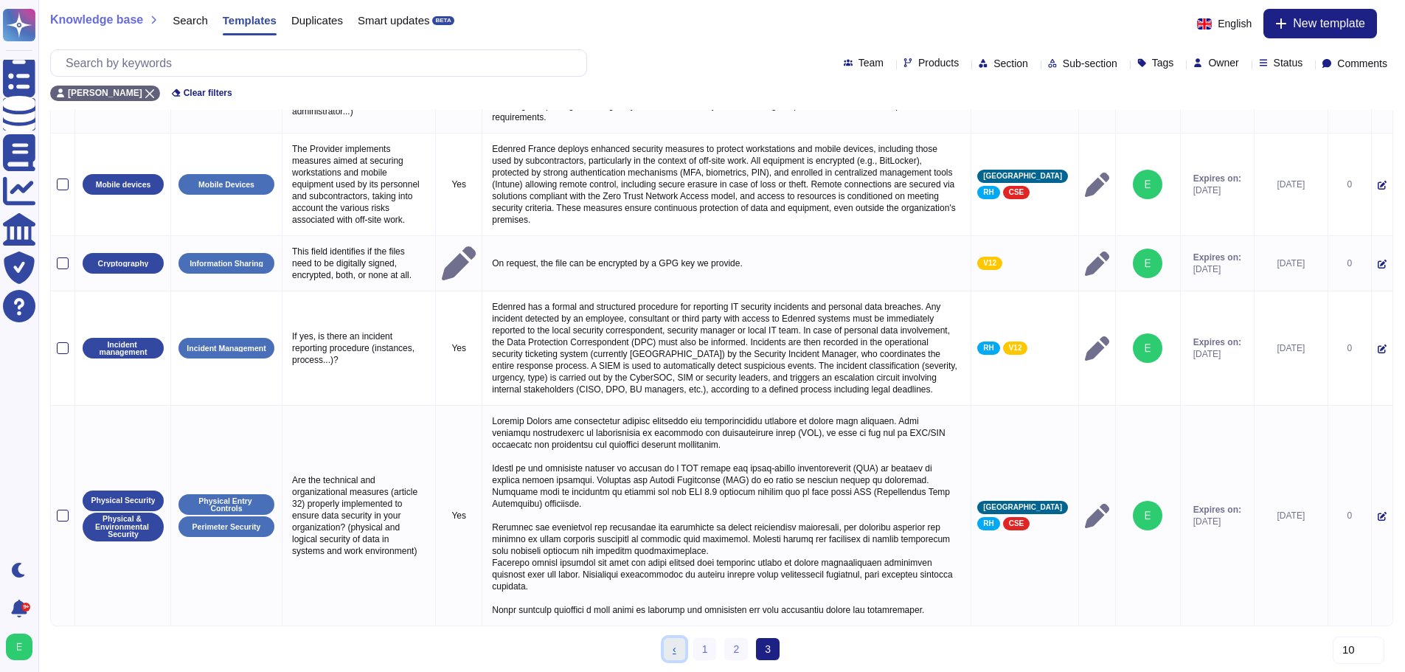
click at [677, 654] on span "‹" at bounding box center [675, 649] width 4 height 12
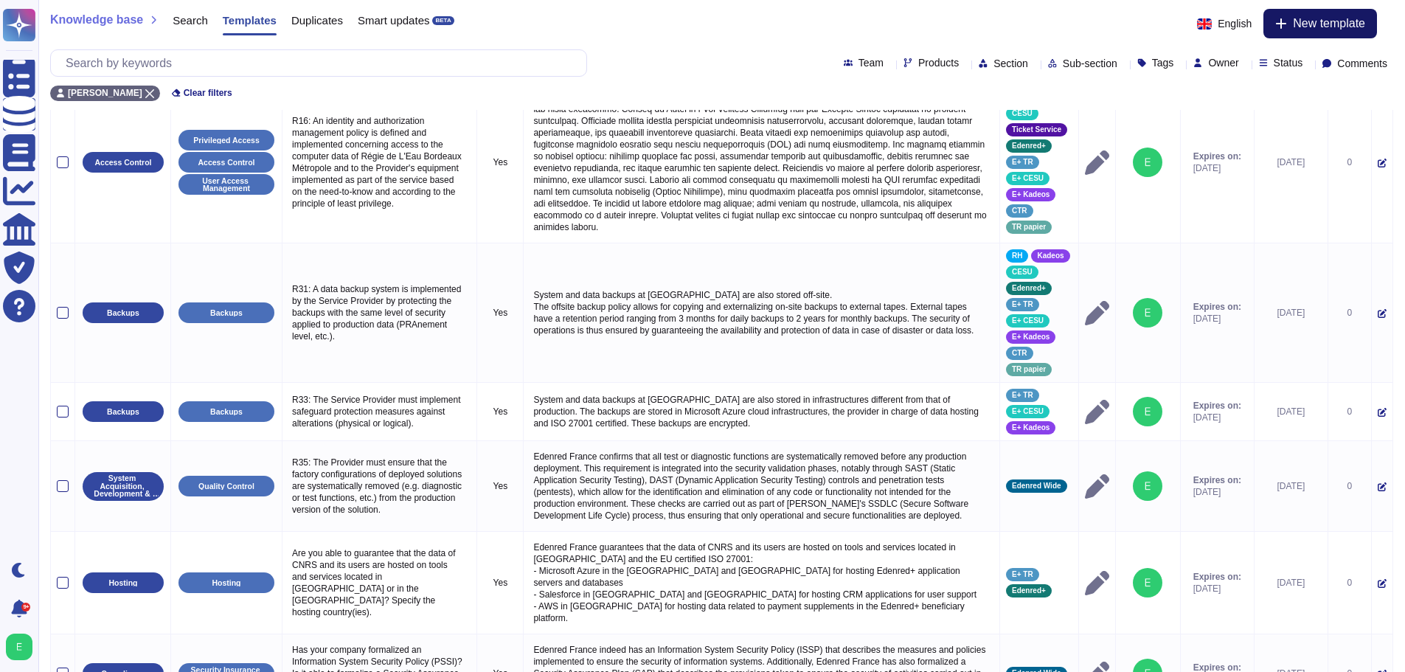
click at [1343, 20] on span "New template" at bounding box center [1329, 24] width 72 height 12
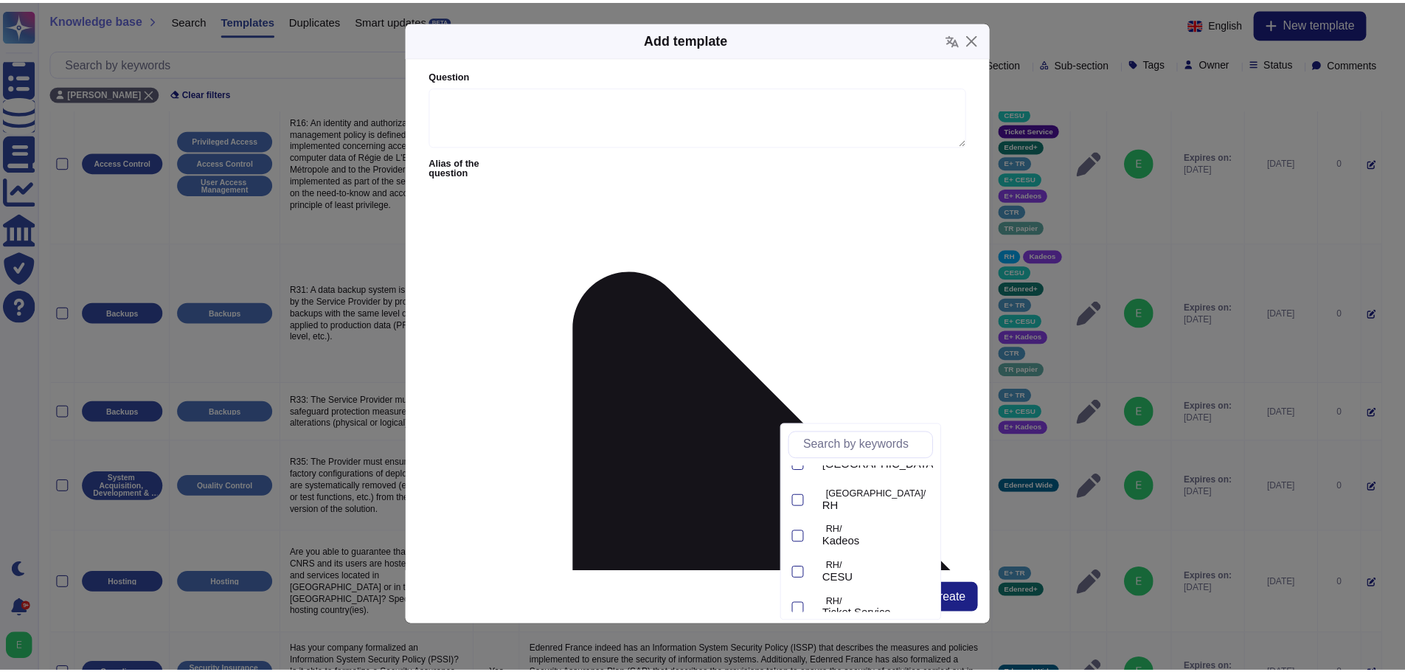
scroll to position [0, 0]
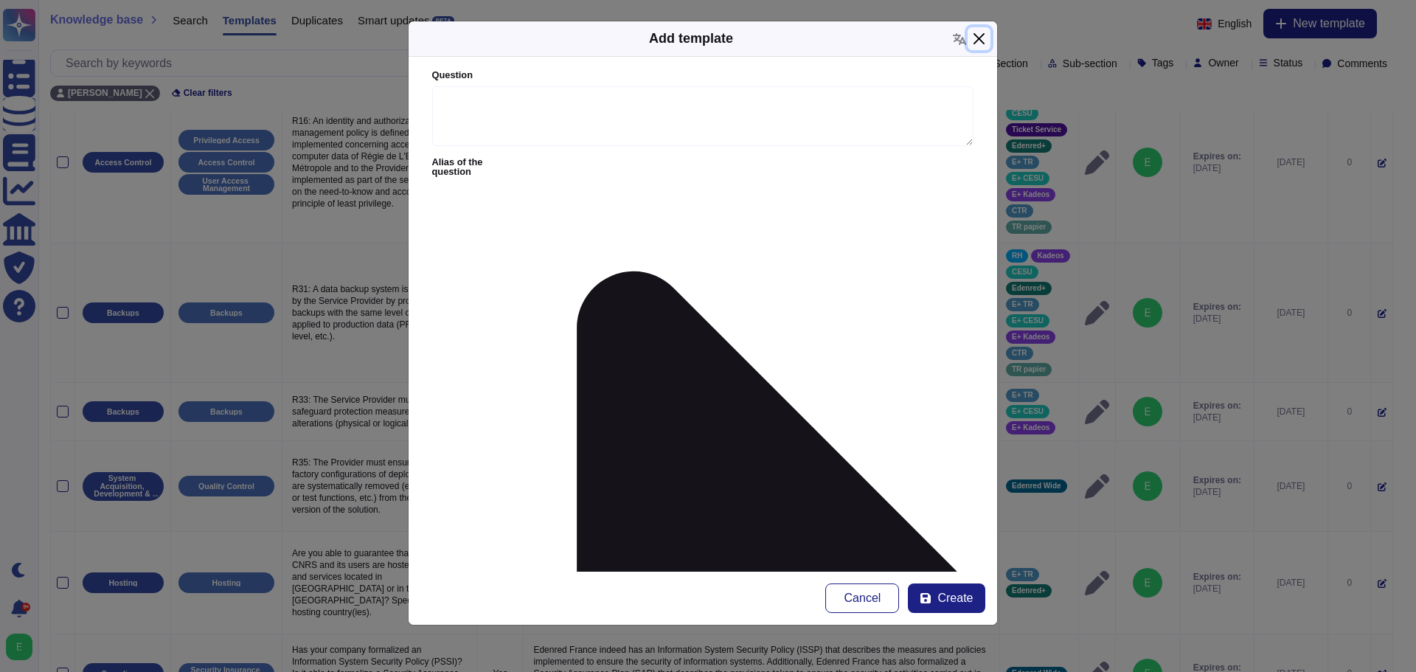
click at [981, 38] on button "Close" at bounding box center [979, 38] width 23 height 23
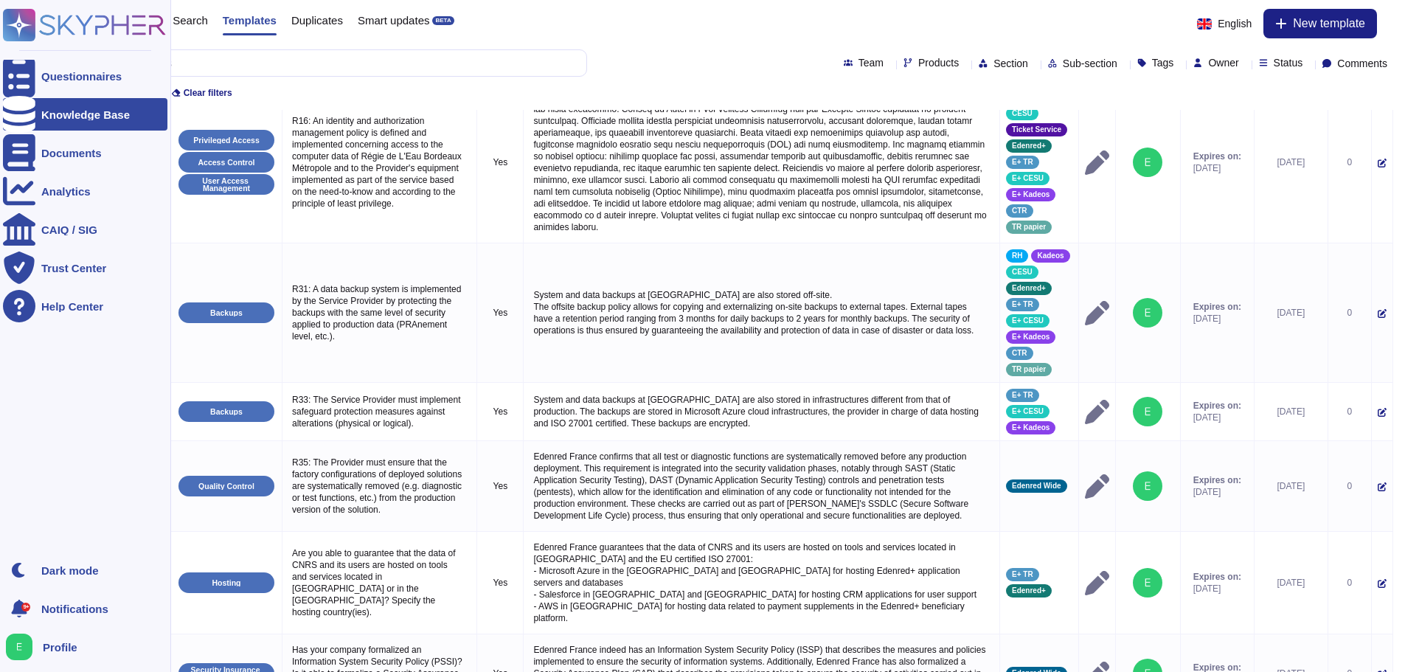
click at [72, 114] on div "Knowledge Base" at bounding box center [85, 114] width 89 height 11
